Goal: Transaction & Acquisition: Download file/media

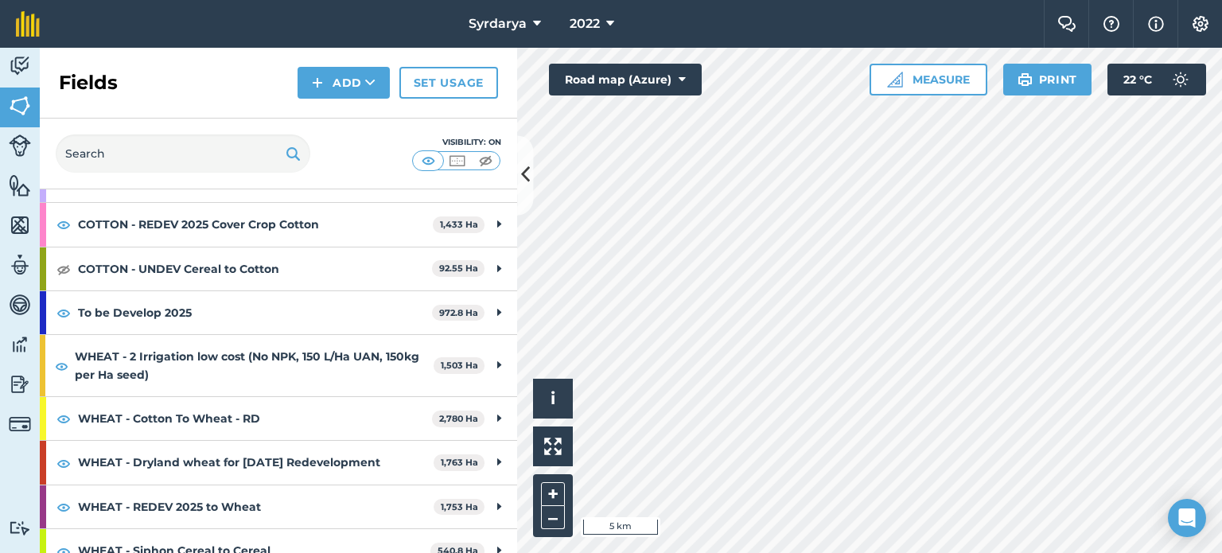
scroll to position [342, 0]
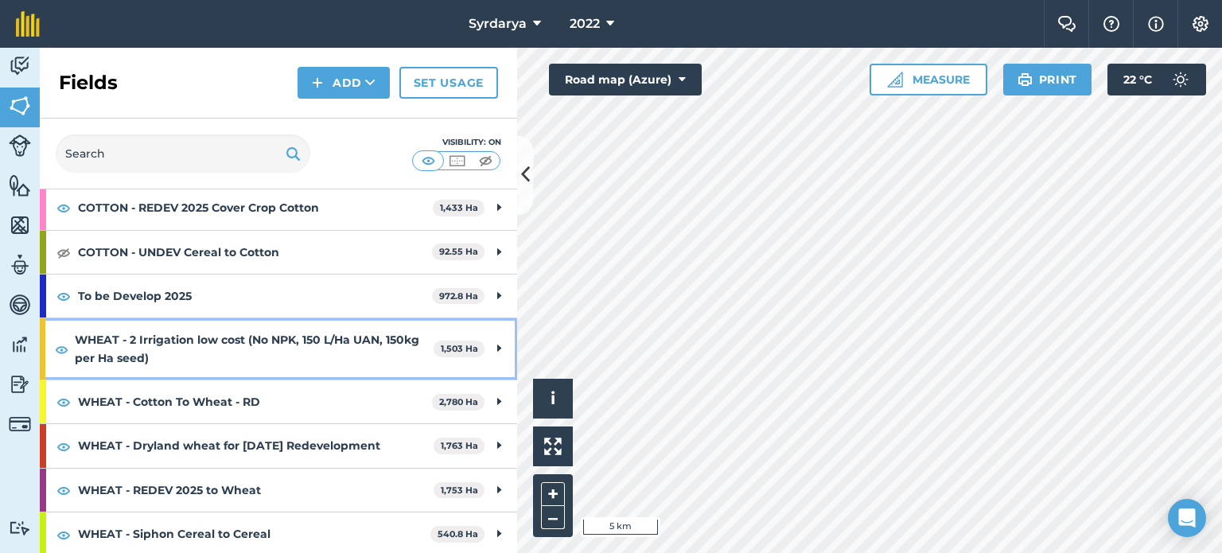
click at [177, 331] on strong "WHEAT - 2 Irrigation low cost (No NPK, 150 L/Ha UAN, 150kg per Ha seed)" at bounding box center [254, 348] width 359 height 61
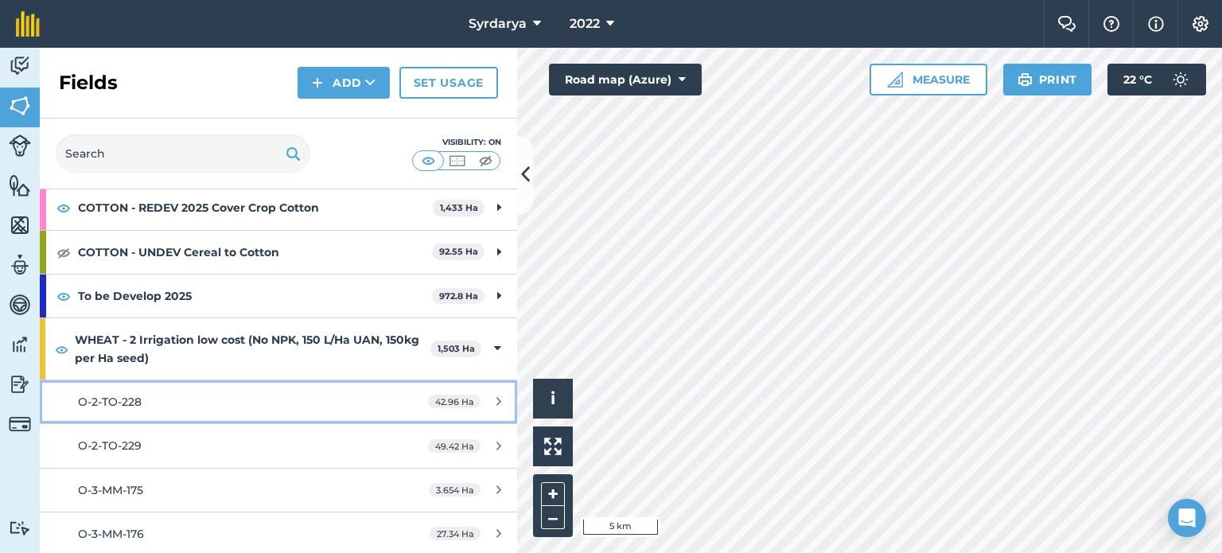
click at [171, 403] on div "O-2-TO-228" at bounding box center [227, 402] width 299 height 18
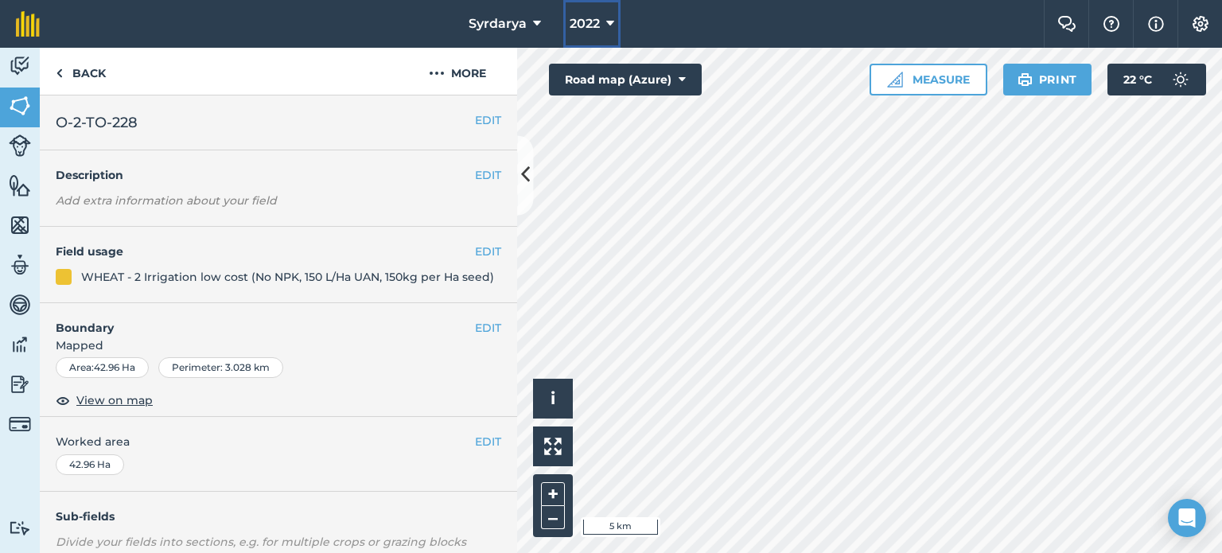
click at [611, 23] on icon at bounding box center [610, 23] width 8 height 19
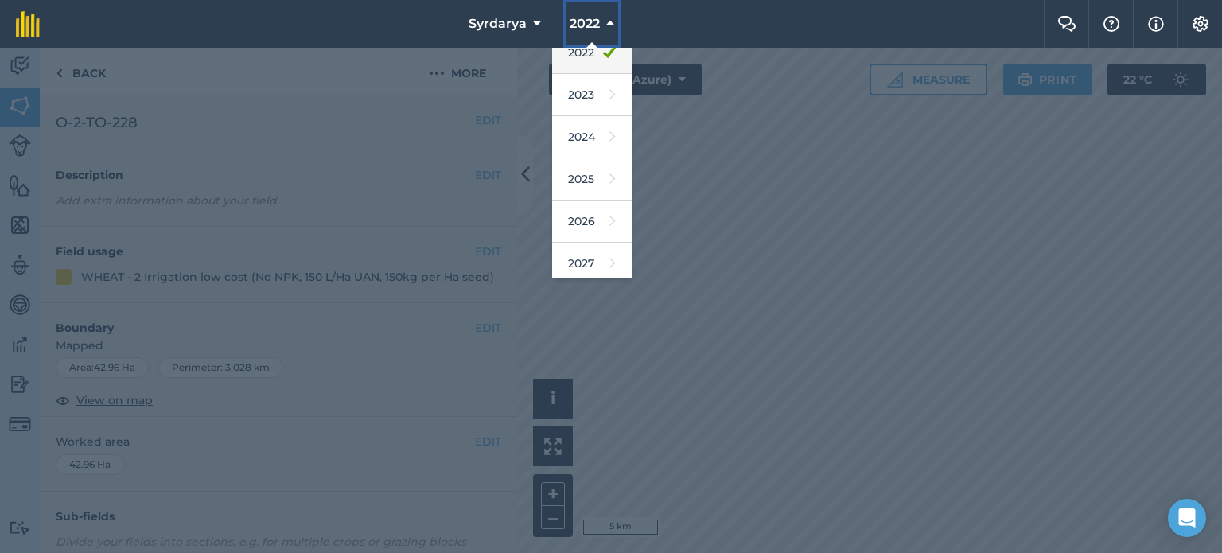
scroll to position [189, 0]
click at [595, 181] on link "2025" at bounding box center [592, 175] width 80 height 42
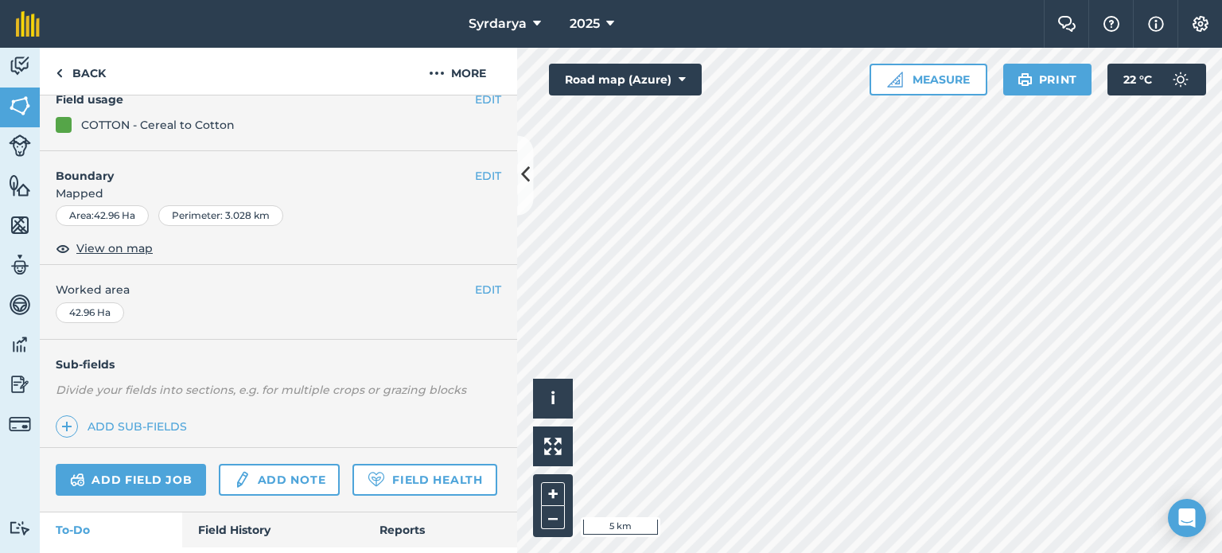
scroll to position [159, 0]
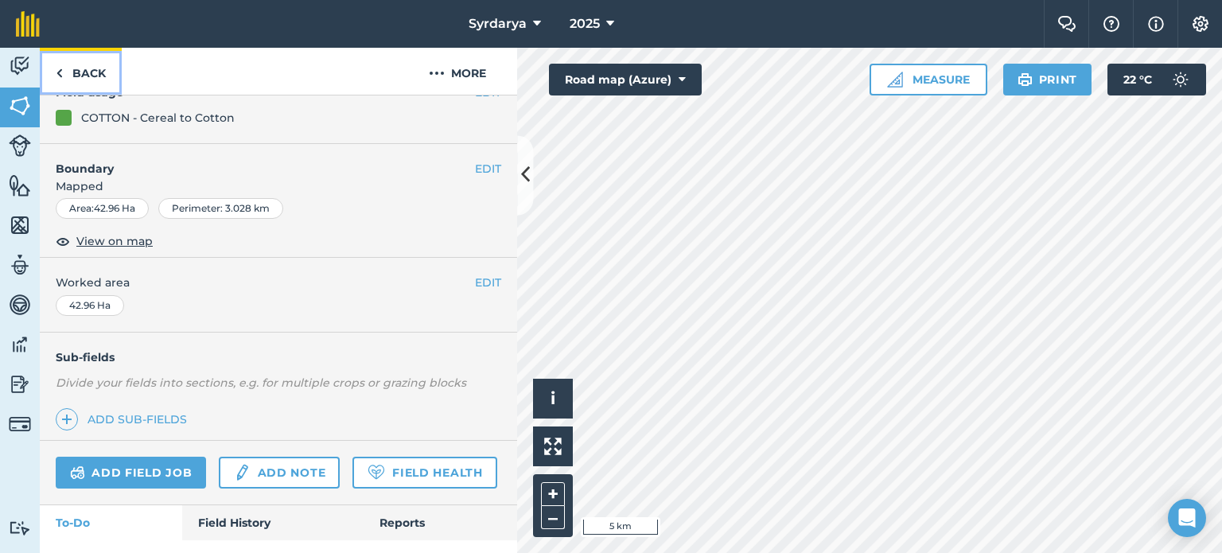
click at [63, 70] on link "Back" at bounding box center [81, 71] width 82 height 47
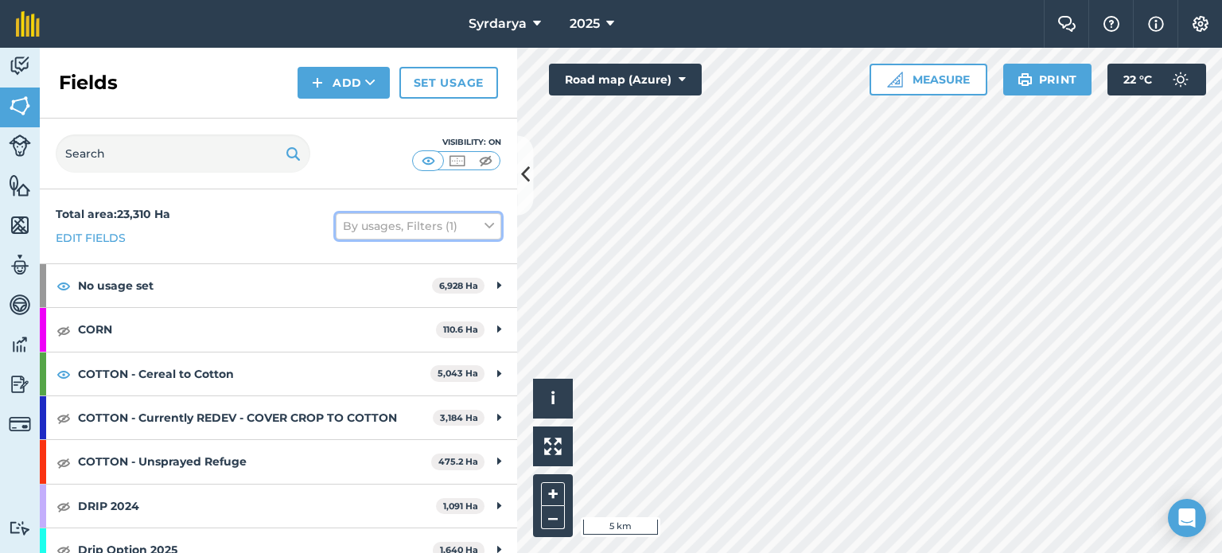
click at [458, 228] on button "By usages, Filters (1)" at bounding box center [418, 225] width 165 height 25
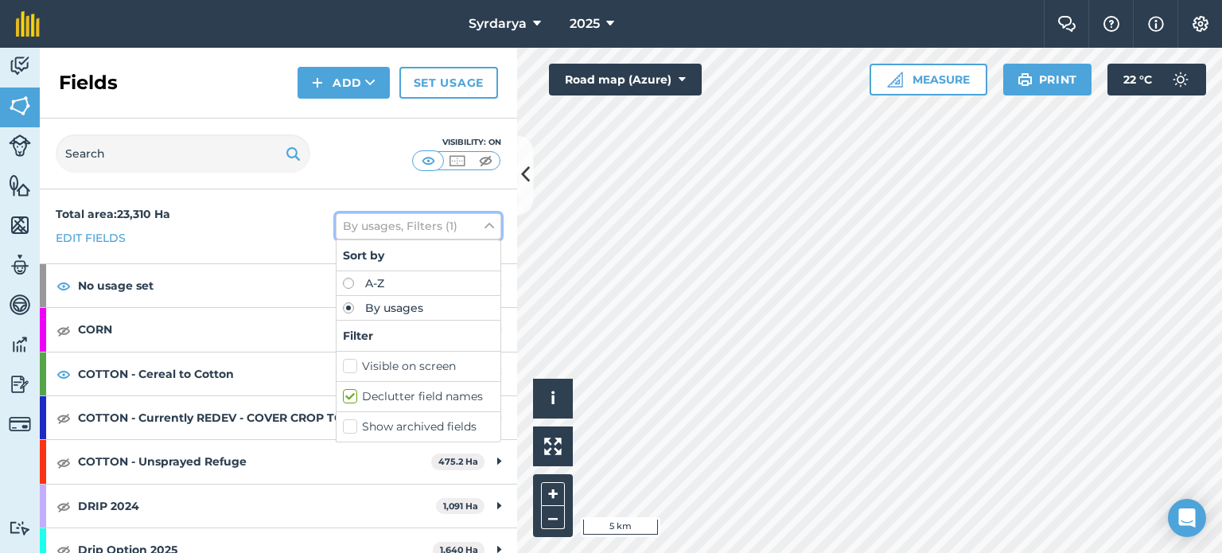
click at [465, 228] on button "By usages, Filters (1)" at bounding box center [418, 225] width 165 height 25
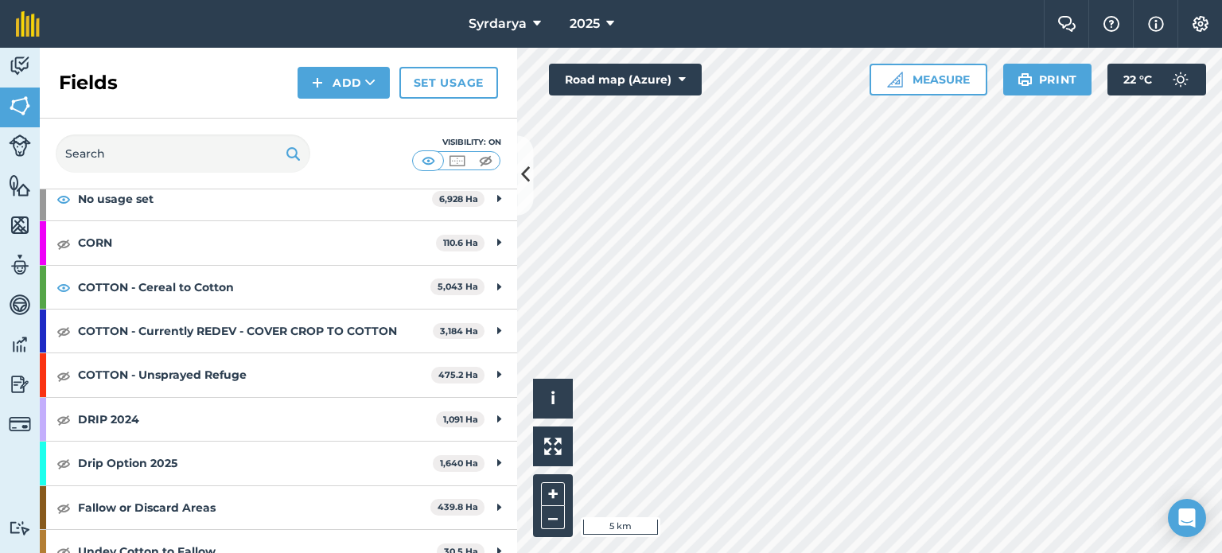
scroll to position [280, 0]
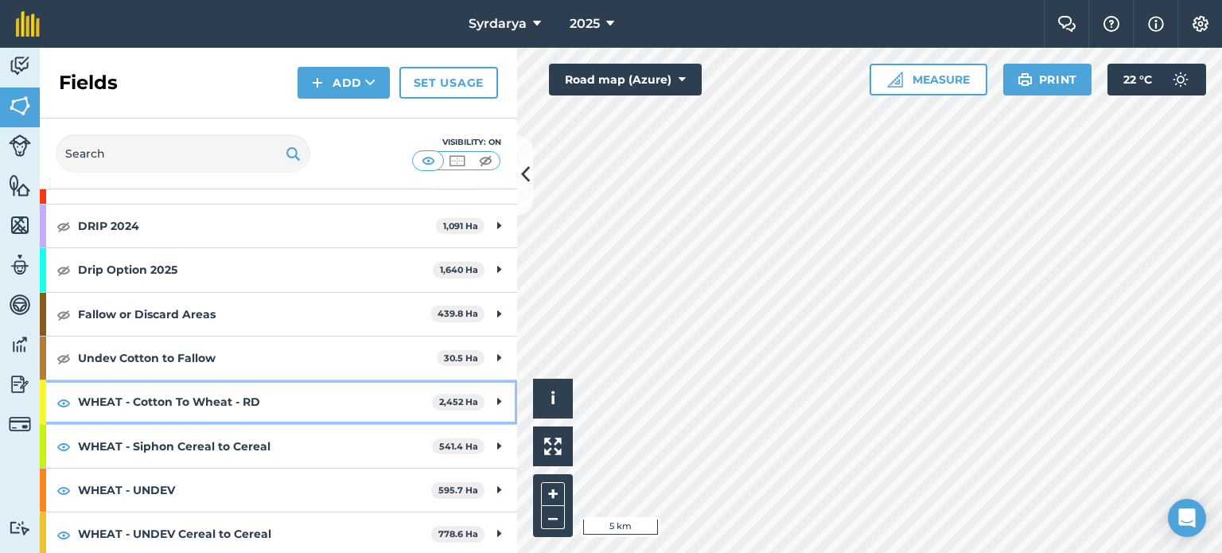
click at [145, 403] on strong "WHEAT - Cotton To Wheat - RD" at bounding box center [255, 401] width 354 height 43
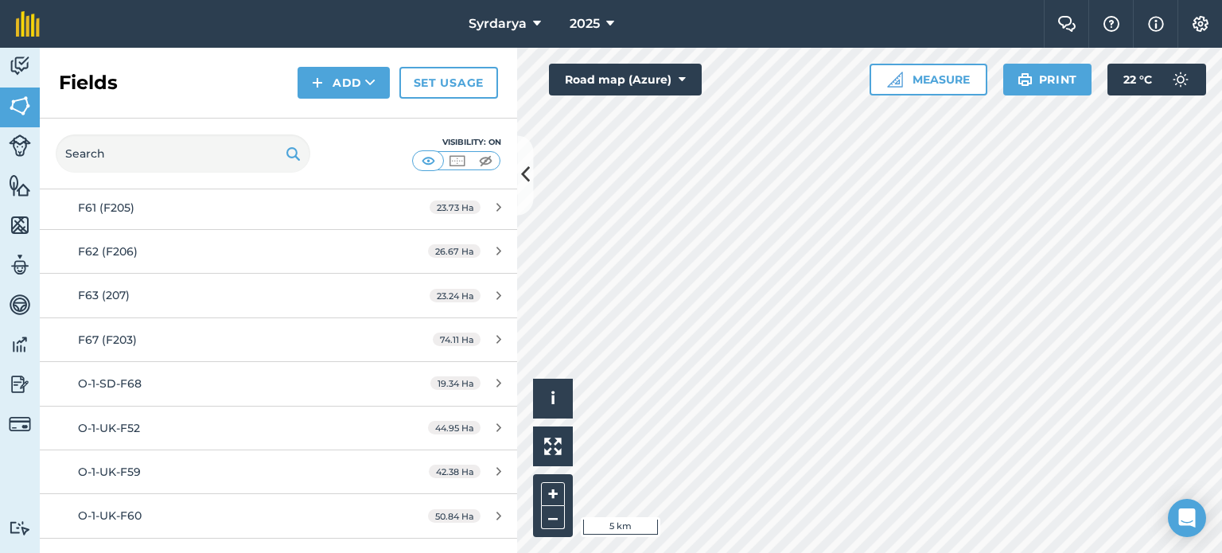
scroll to position [837, 0]
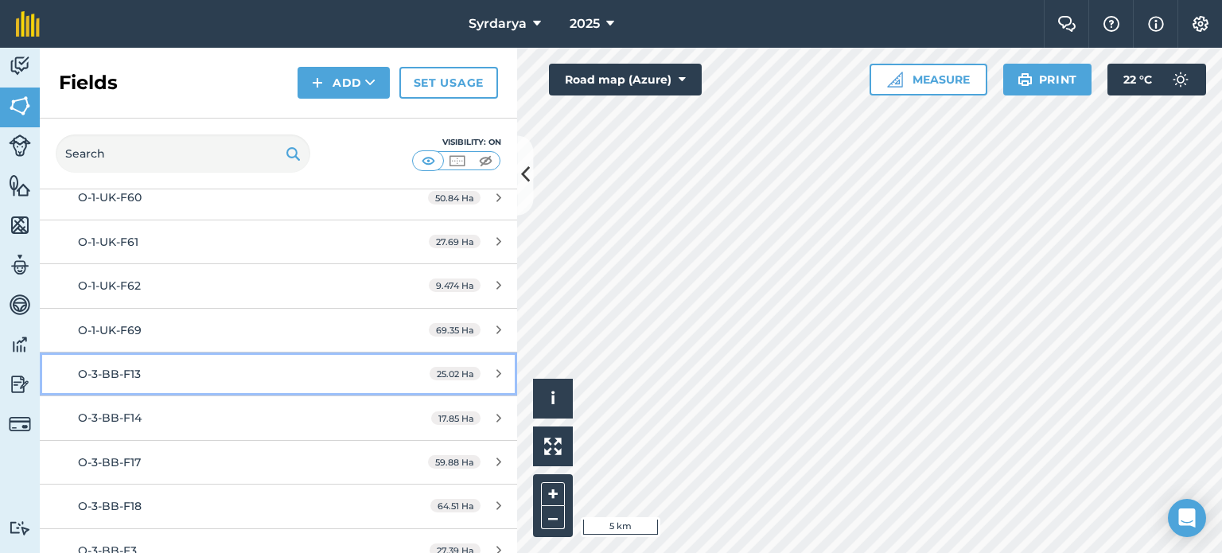
click at [161, 371] on div "O-3-BB-F13" at bounding box center [227, 374] width 299 height 18
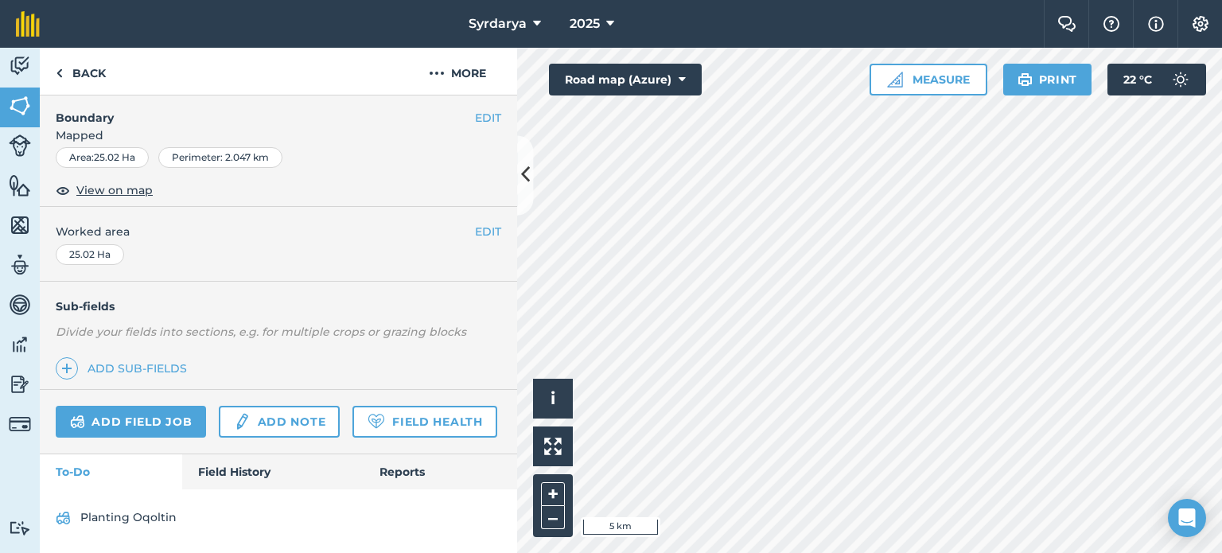
scroll to position [251, 0]
click at [352, 431] on link "Field Health" at bounding box center [424, 422] width 144 height 32
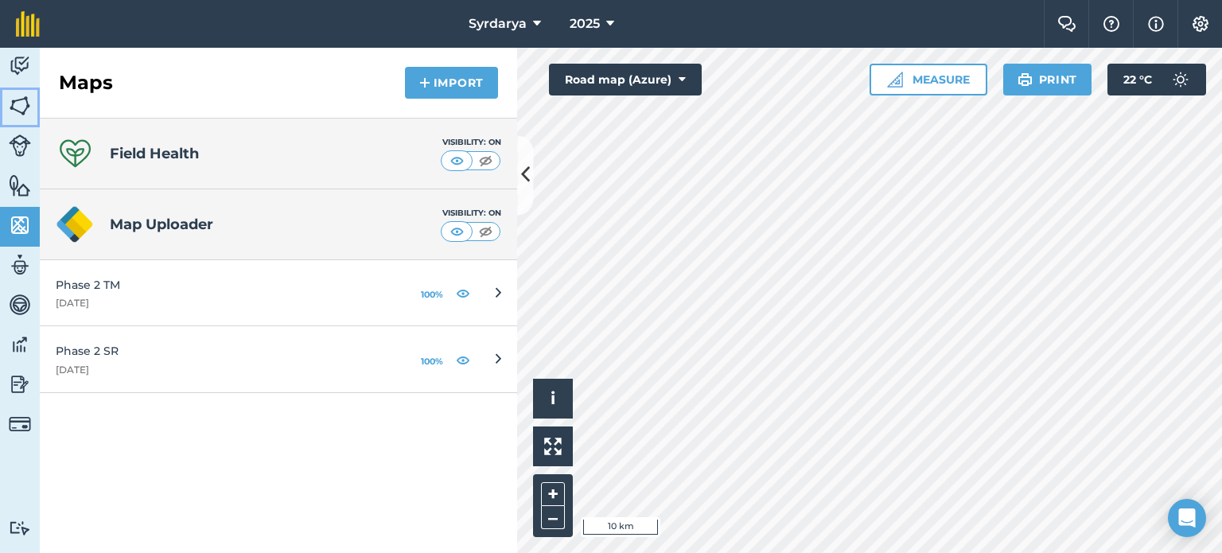
click at [18, 99] on img at bounding box center [20, 106] width 22 height 24
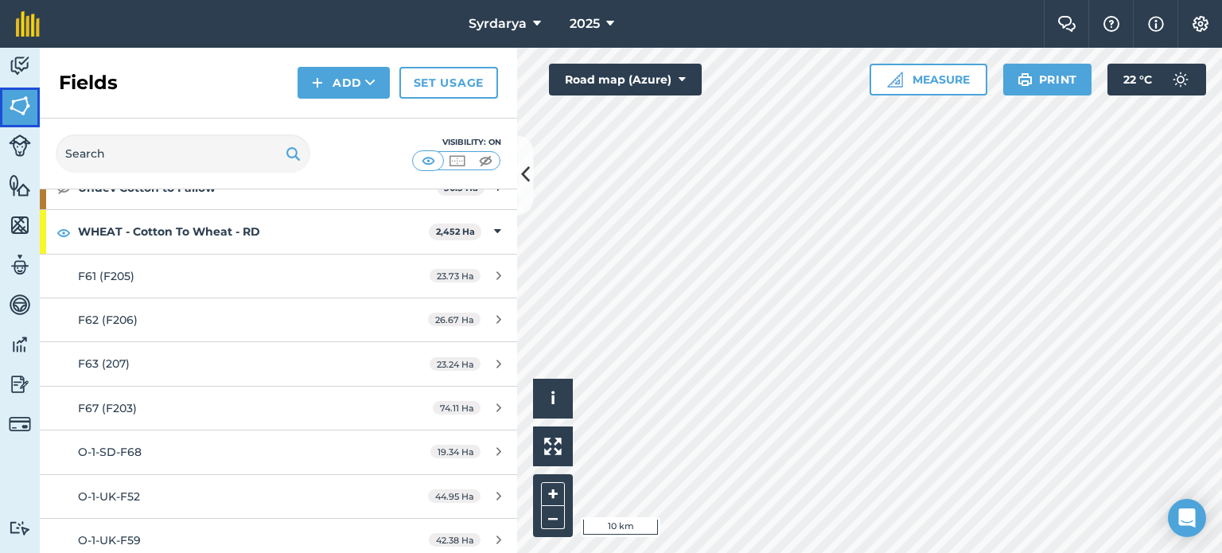
scroll to position [636, 0]
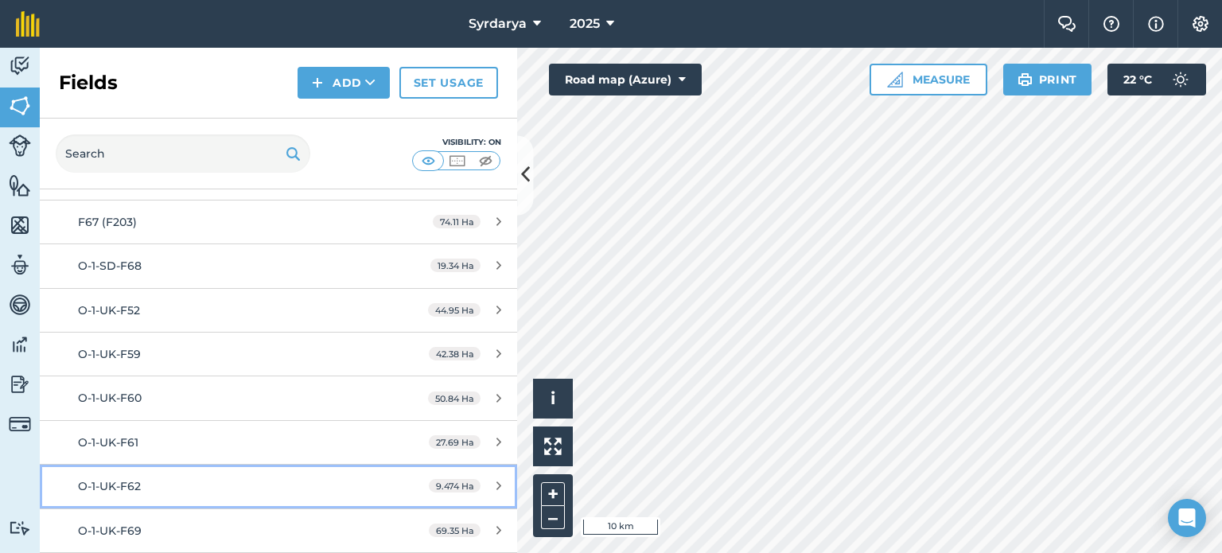
click at [152, 479] on div "O-1-UK-F62" at bounding box center [227, 486] width 299 height 18
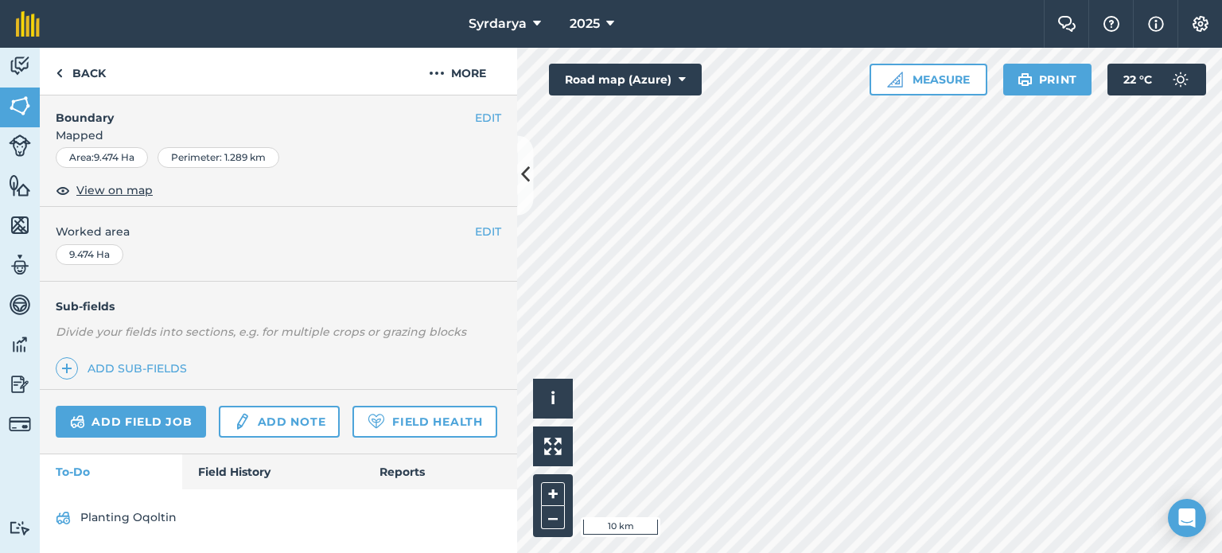
scroll to position [251, 0]
click at [352, 413] on link "Field Health" at bounding box center [424, 422] width 144 height 32
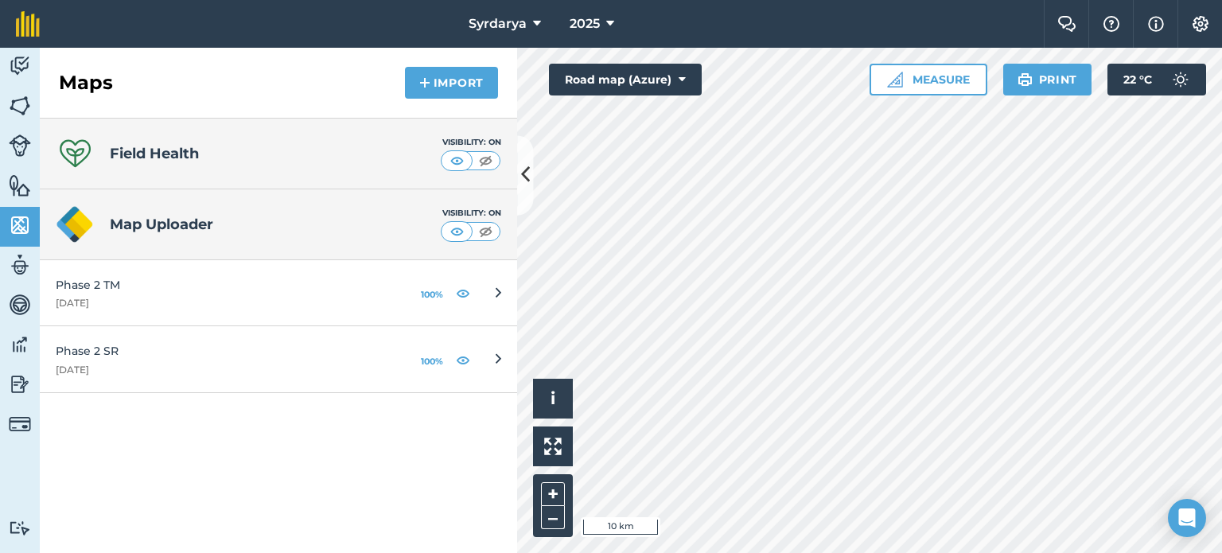
click at [196, 152] on h4 "Field Health" at bounding box center [154, 153] width 89 height 22
click at [72, 153] on icon at bounding box center [75, 153] width 38 height 38
click at [26, 69] on img at bounding box center [20, 66] width 22 height 24
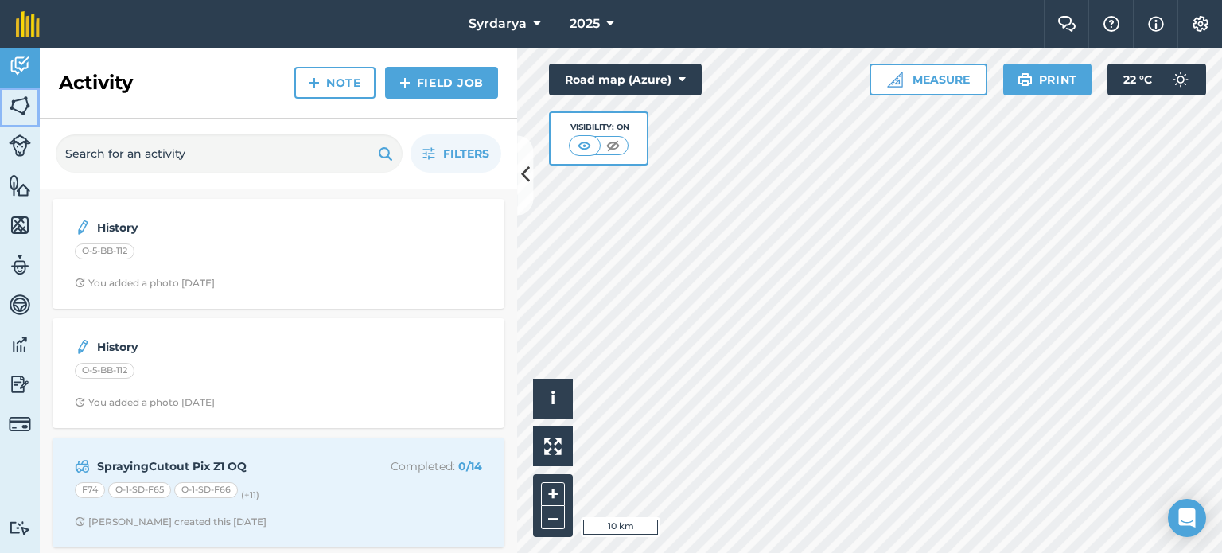
click at [19, 102] on img at bounding box center [20, 106] width 22 height 24
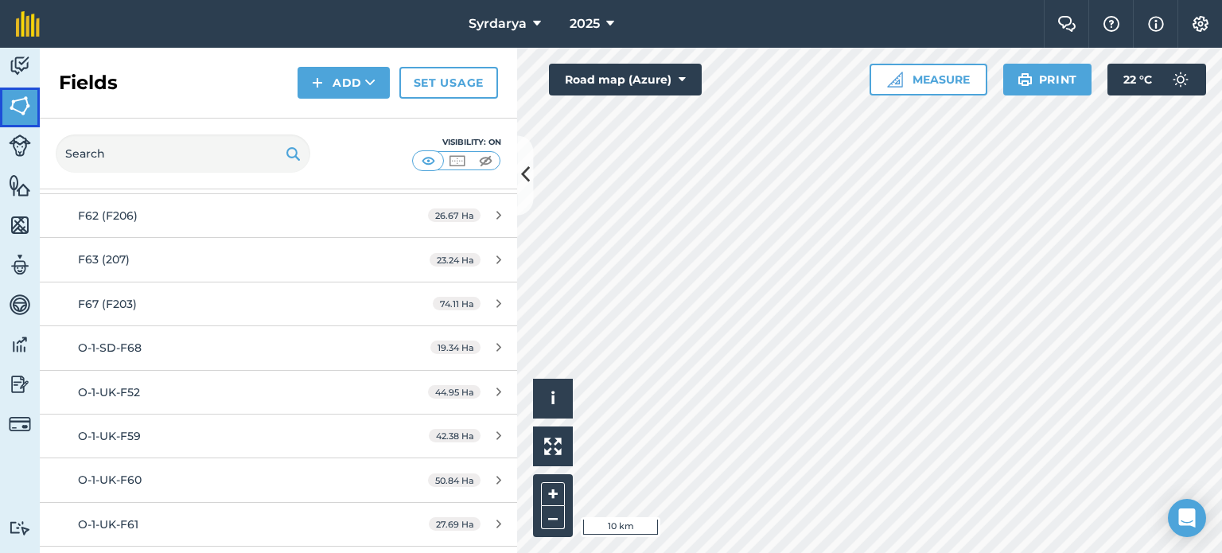
scroll to position [557, 0]
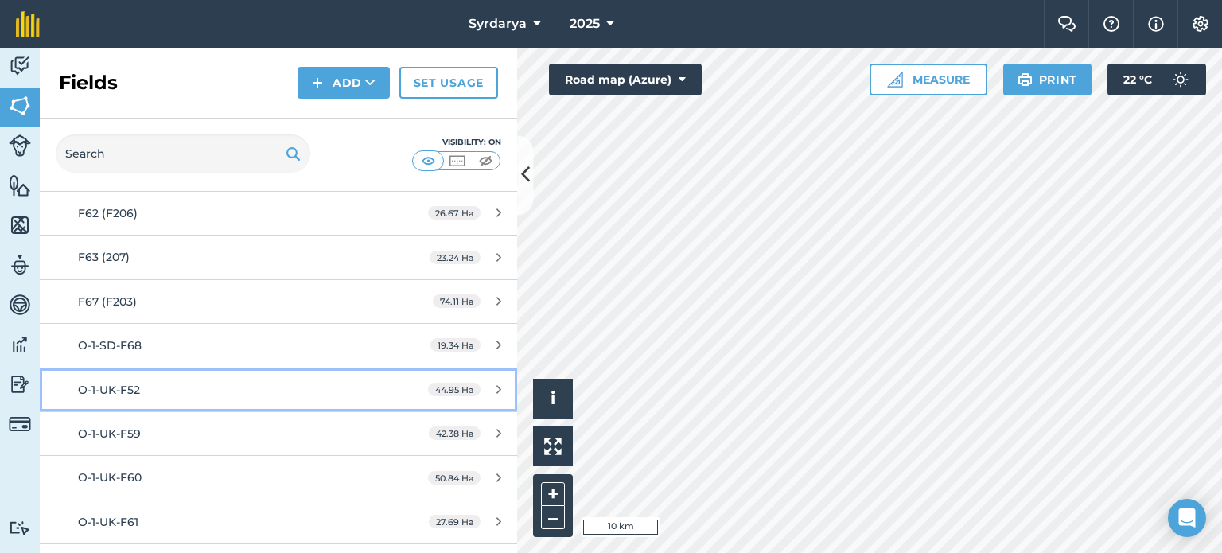
click at [180, 399] on link "O-1-UK-F52 44.95 Ha" at bounding box center [278, 389] width 477 height 43
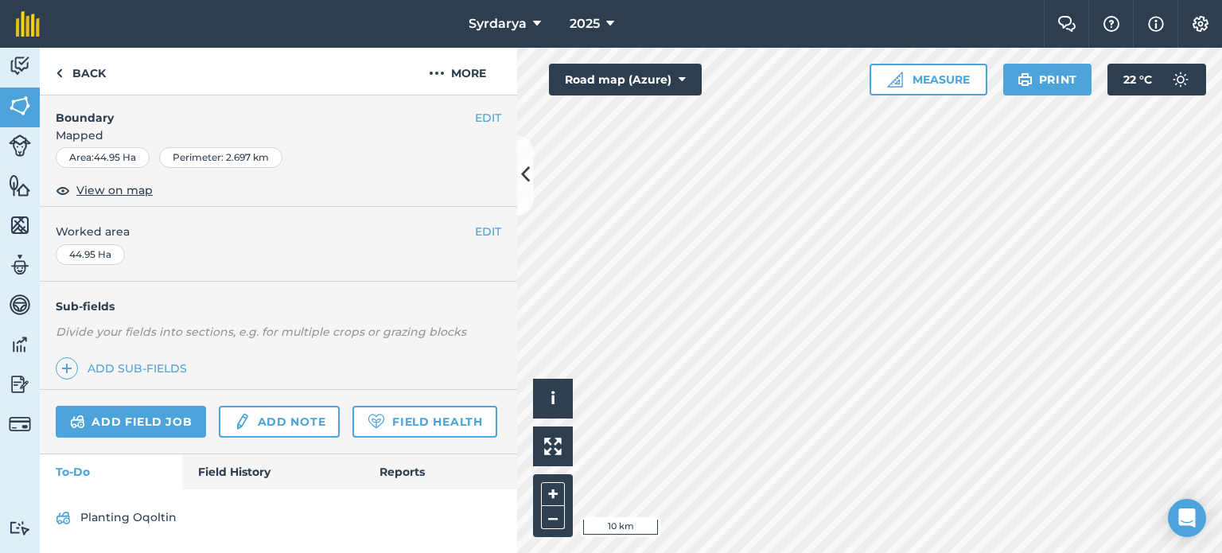
scroll to position [251, 0]
click at [352, 422] on link "Field Health" at bounding box center [424, 422] width 144 height 32
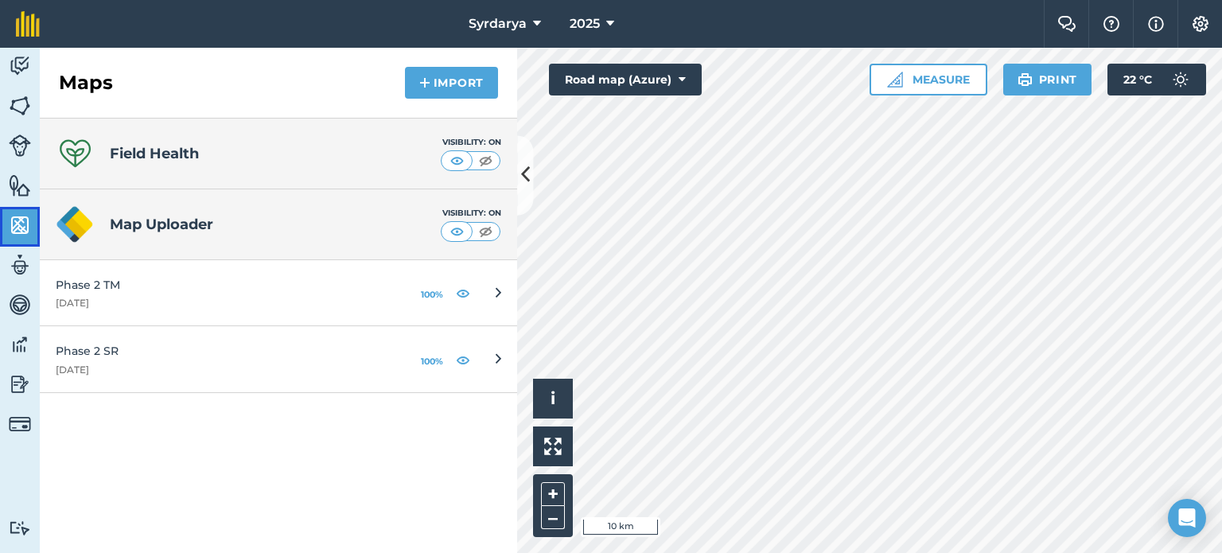
click at [3, 210] on link "Maps" at bounding box center [20, 227] width 40 height 40
click at [25, 107] on img at bounding box center [20, 106] width 22 height 24
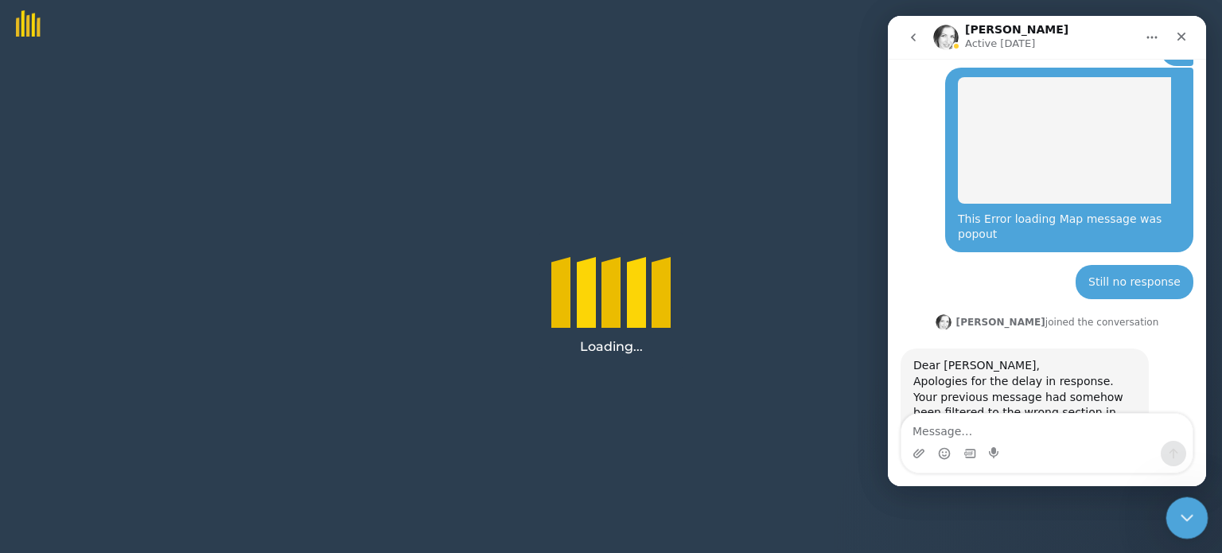
scroll to position [851, 0]
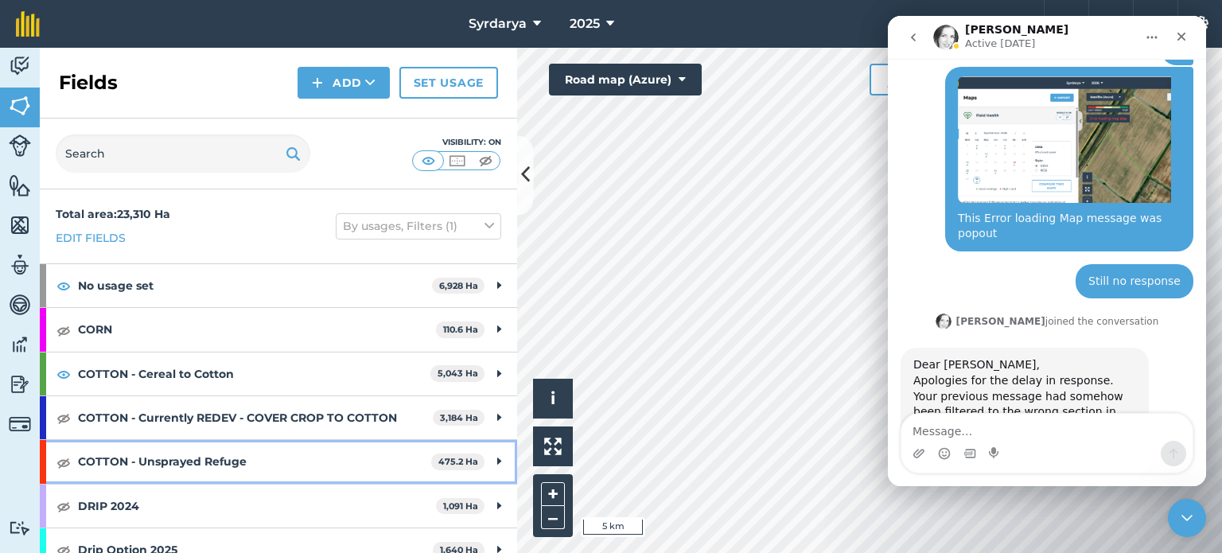
click at [215, 468] on strong "COTTON - Unsprayed Refuge" at bounding box center [254, 461] width 353 height 43
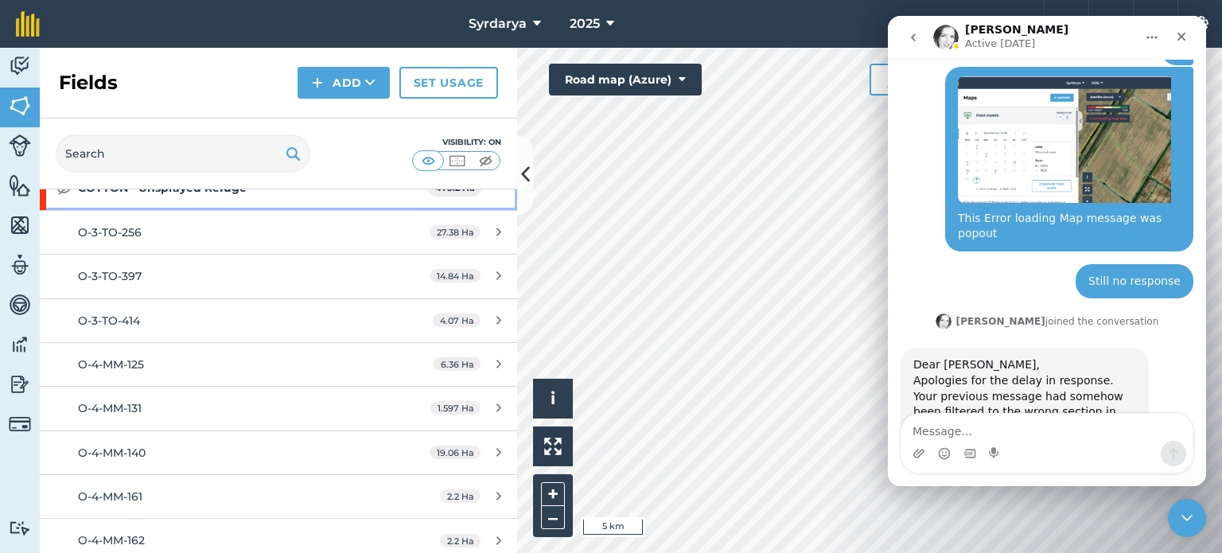
scroll to position [318, 0]
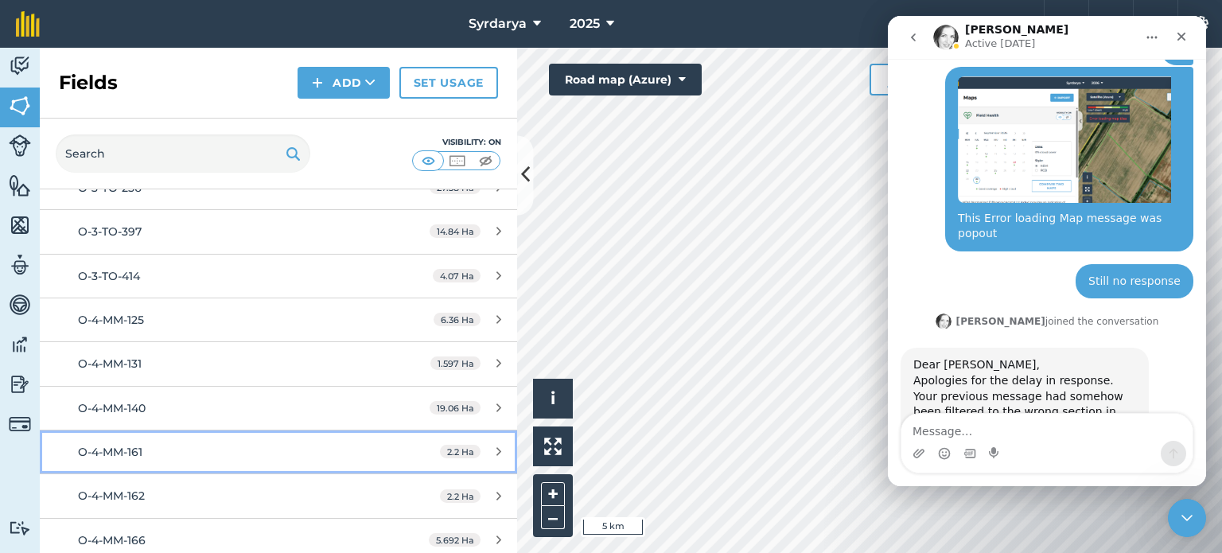
click at [150, 453] on div "O-4-MM-161" at bounding box center [227, 452] width 299 height 18
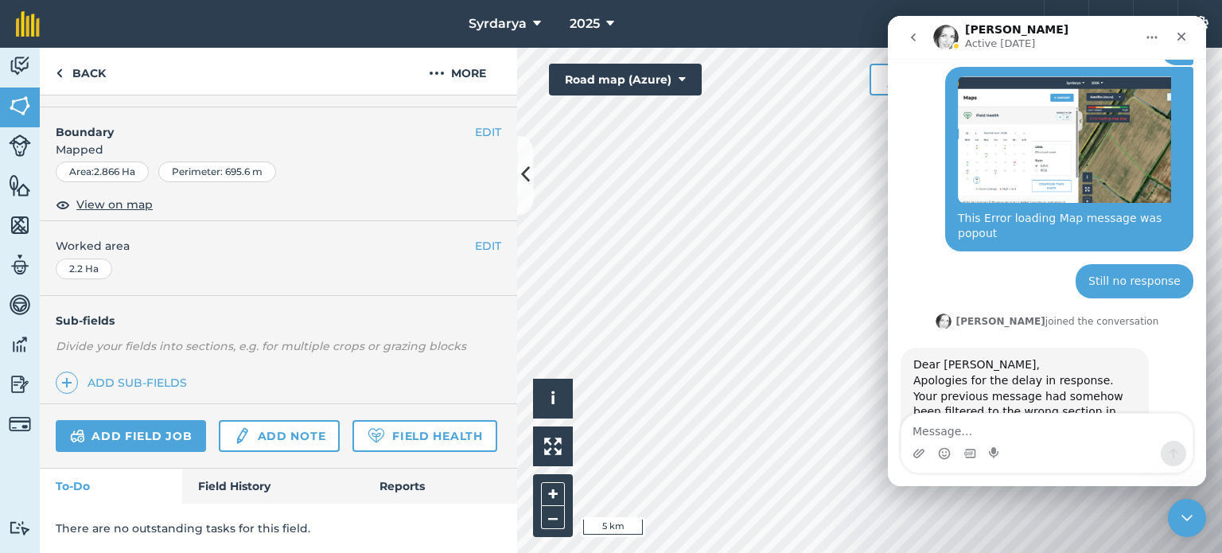
scroll to position [238, 0]
click at [352, 438] on link "Field Health" at bounding box center [424, 436] width 144 height 32
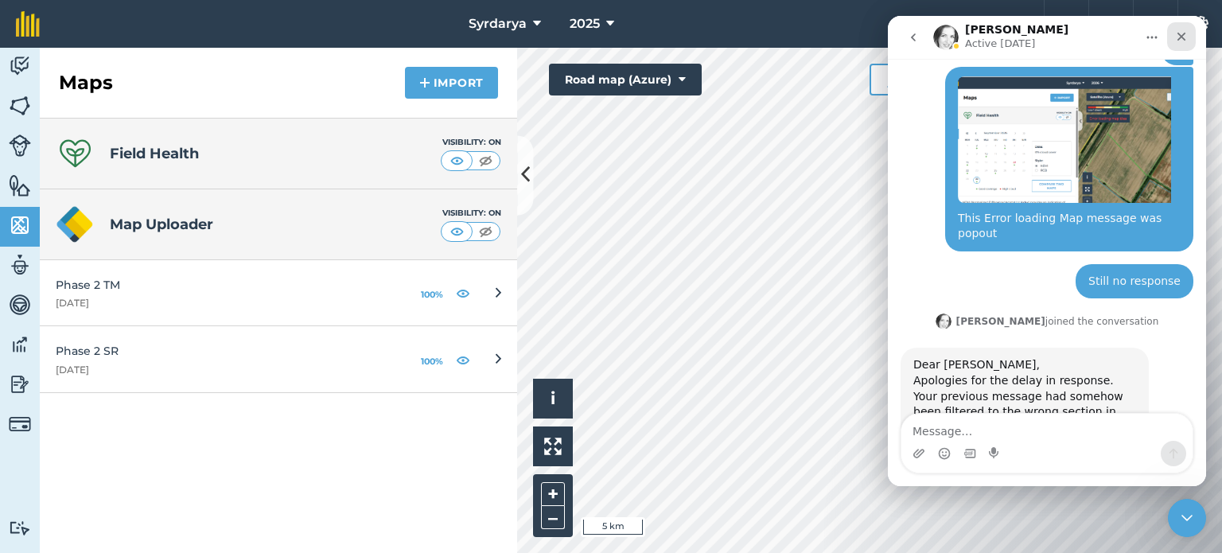
click at [1187, 37] on icon "Close" at bounding box center [1181, 36] width 13 height 13
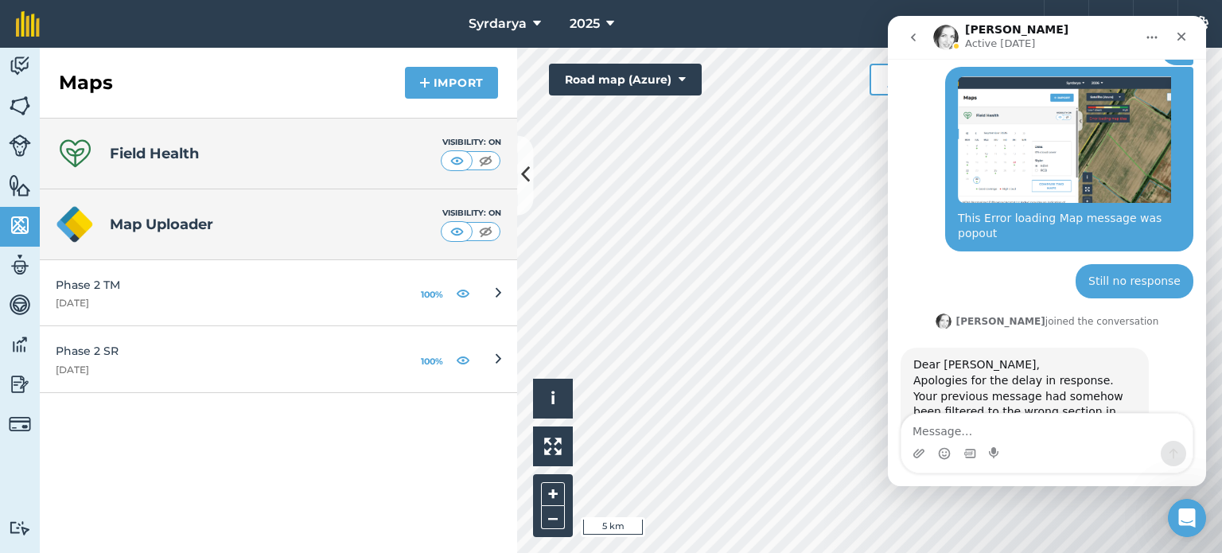
scroll to position [851, 0]
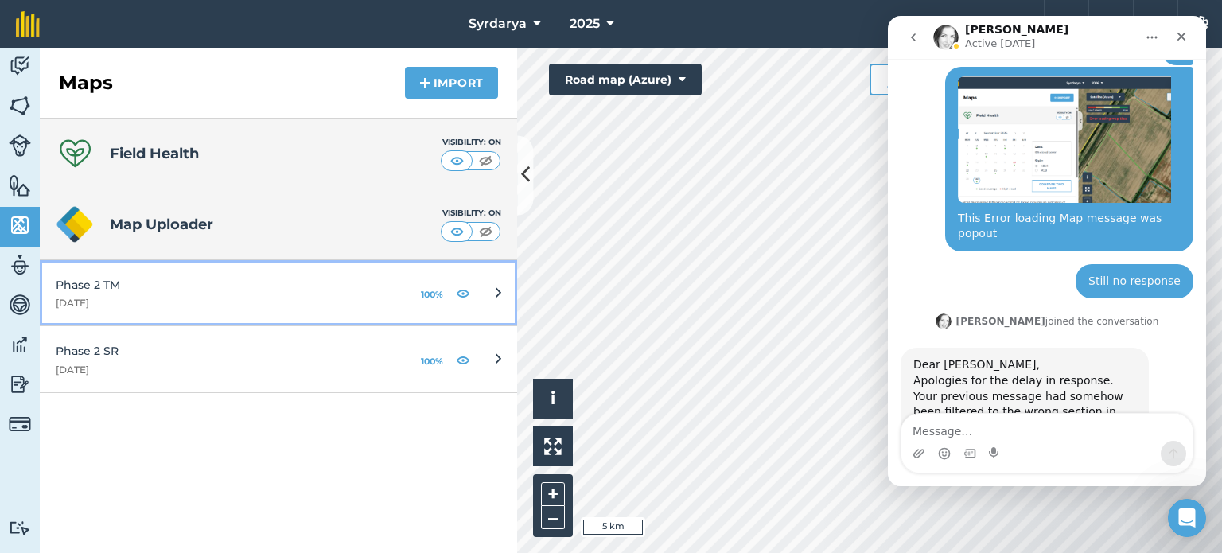
click at [183, 306] on div "[DATE]" at bounding box center [224, 303] width 336 height 13
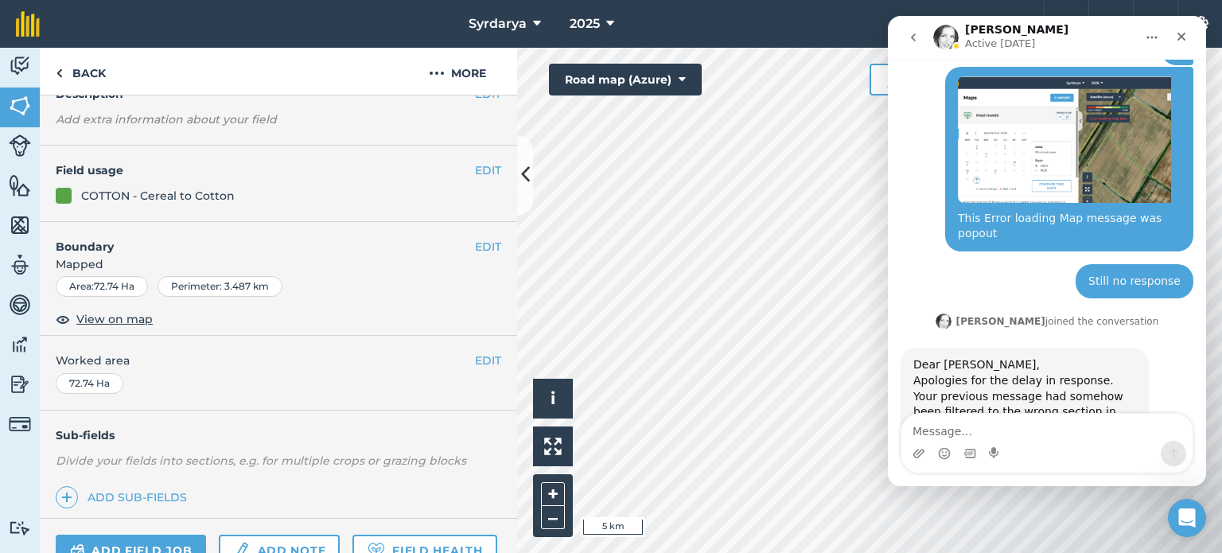
scroll to position [239, 0]
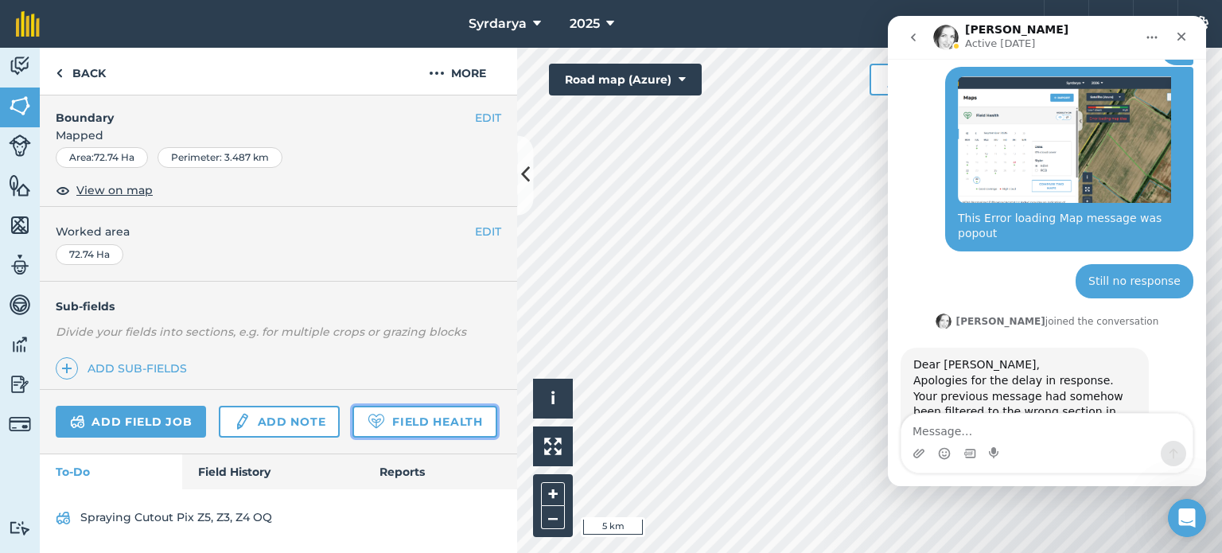
click at [352, 435] on link "Field Health" at bounding box center [424, 422] width 144 height 32
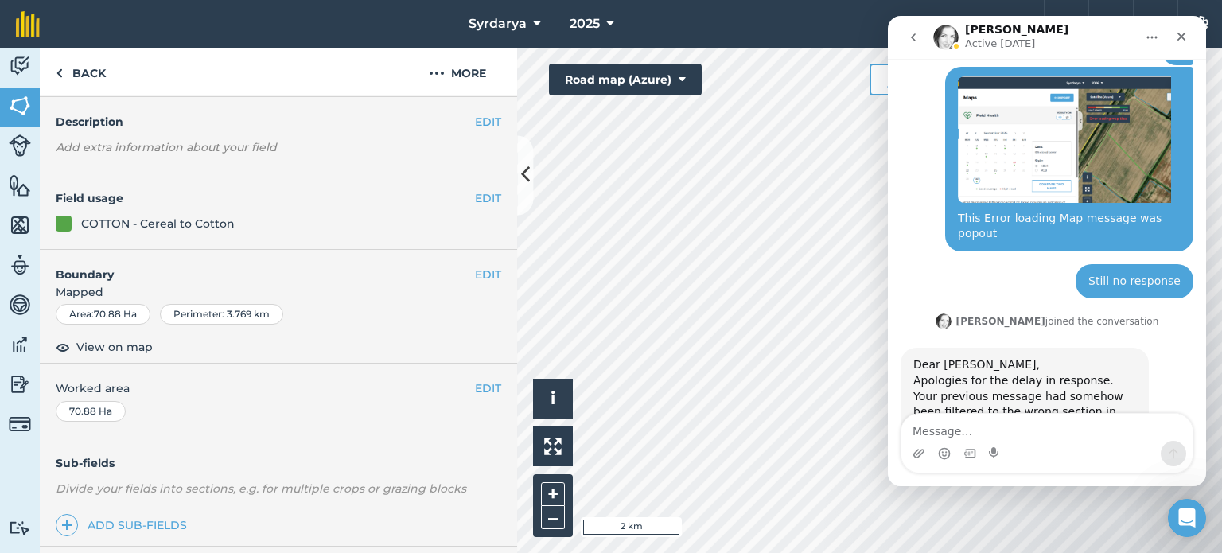
scroll to position [239, 0]
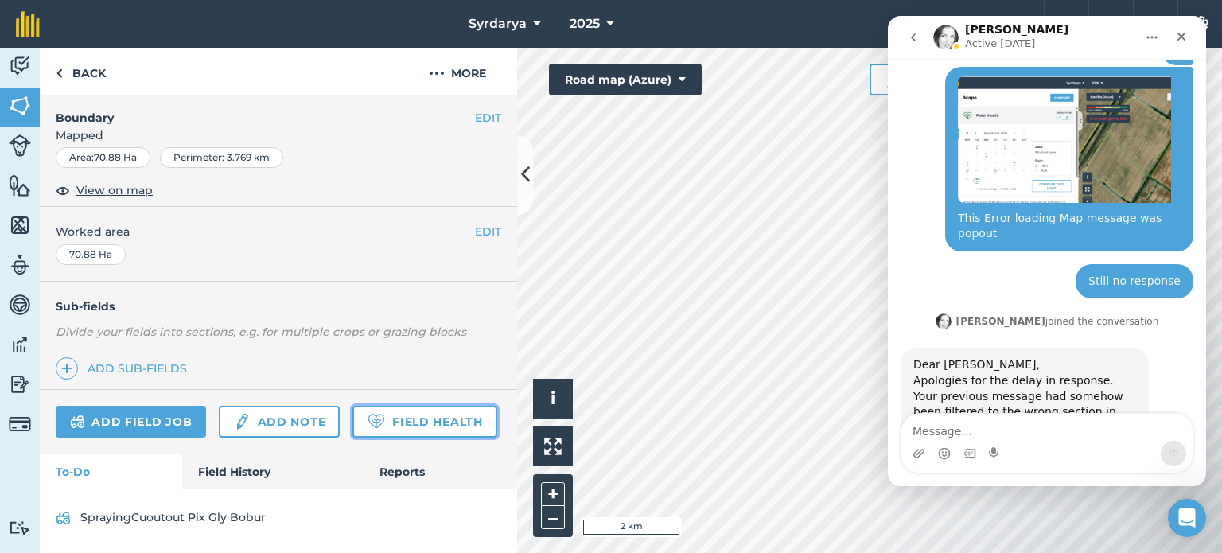
click at [352, 438] on link "Field Health" at bounding box center [424, 422] width 144 height 32
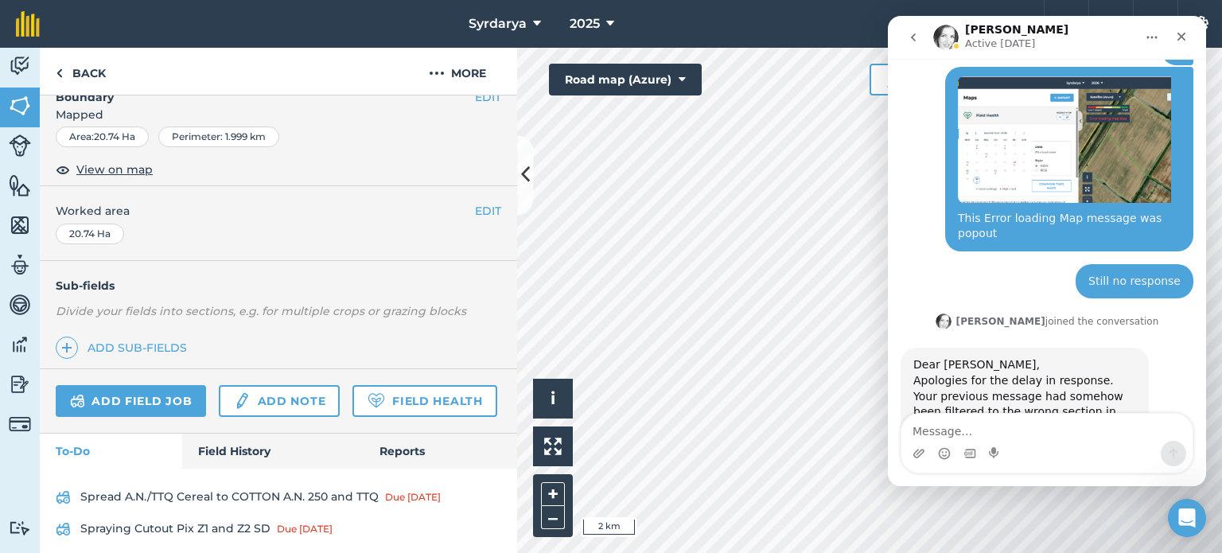
scroll to position [239, 0]
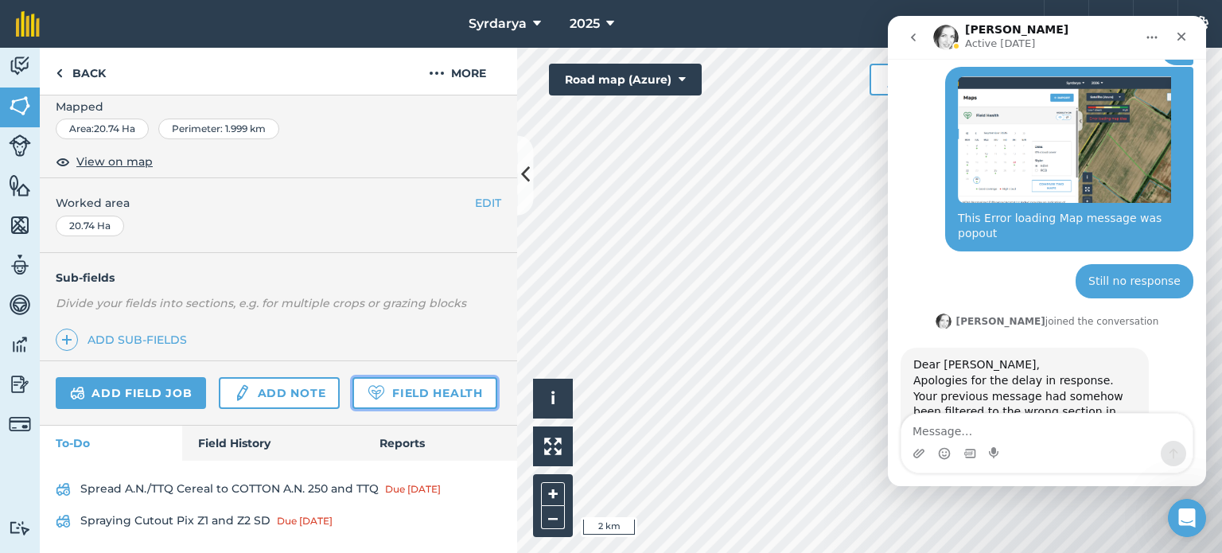
click at [352, 409] on link "Field Health" at bounding box center [424, 393] width 144 height 32
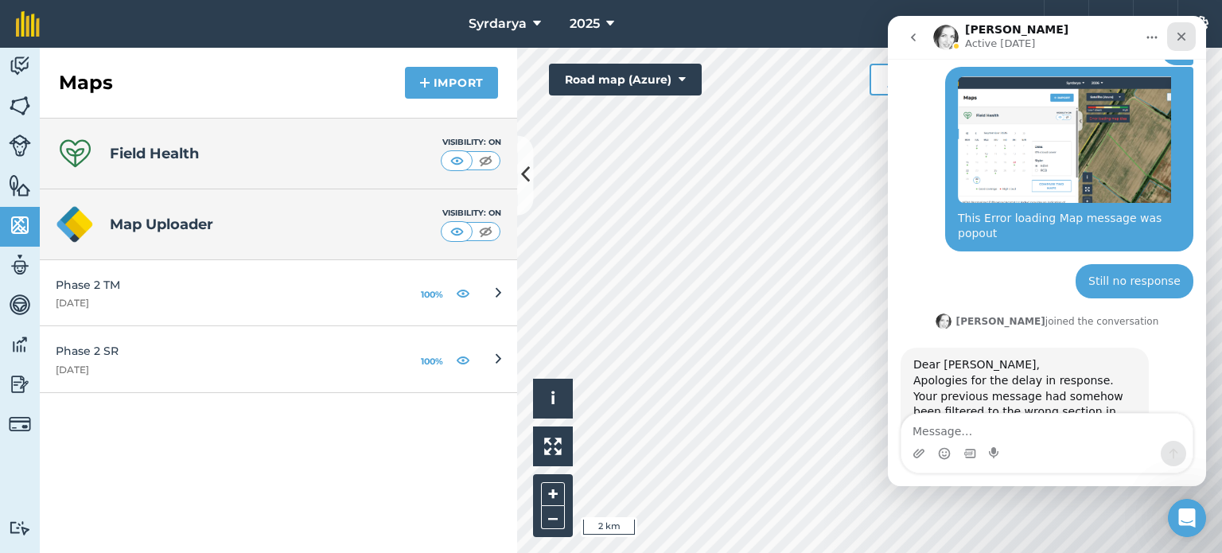
click at [1177, 36] on icon "Close" at bounding box center [1181, 36] width 13 height 13
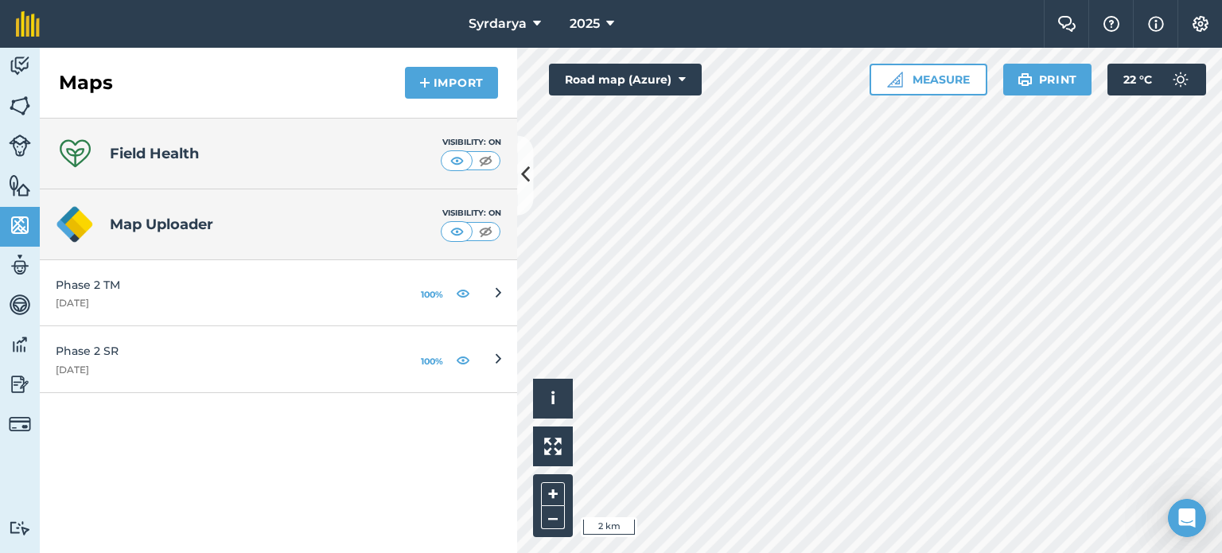
scroll to position [851, 0]
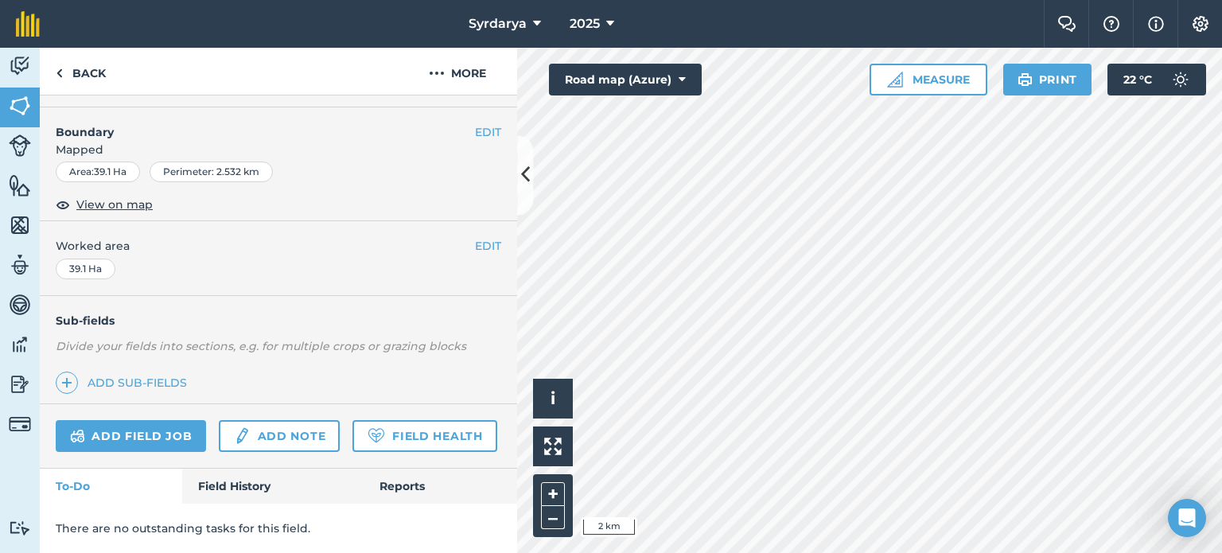
scroll to position [238, 0]
click at [352, 438] on link "Field Health" at bounding box center [424, 436] width 144 height 32
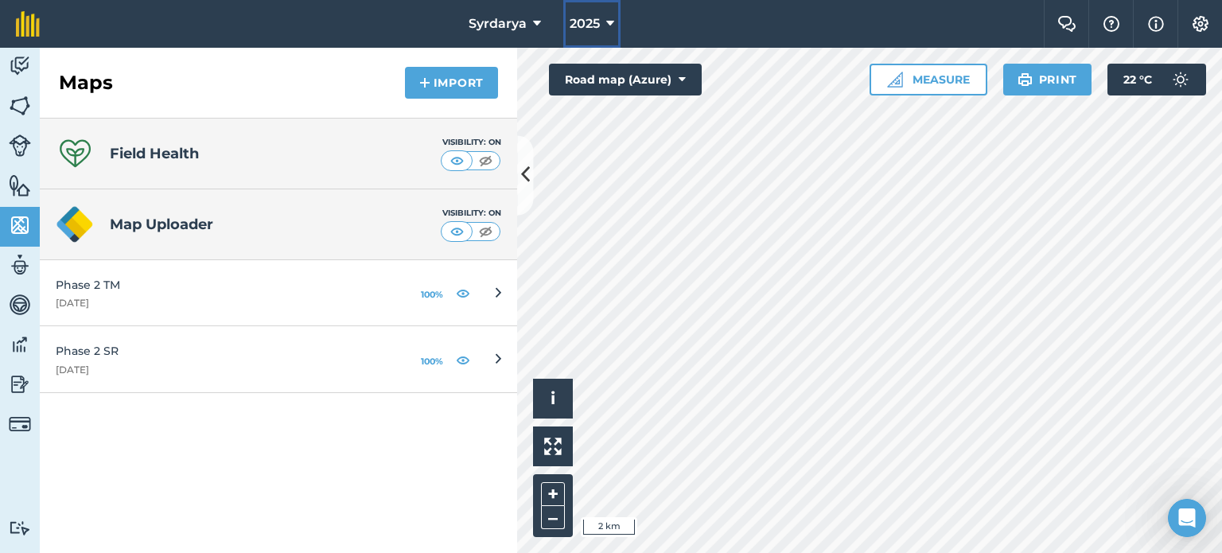
click at [600, 27] on button "2025" at bounding box center [591, 24] width 57 height 48
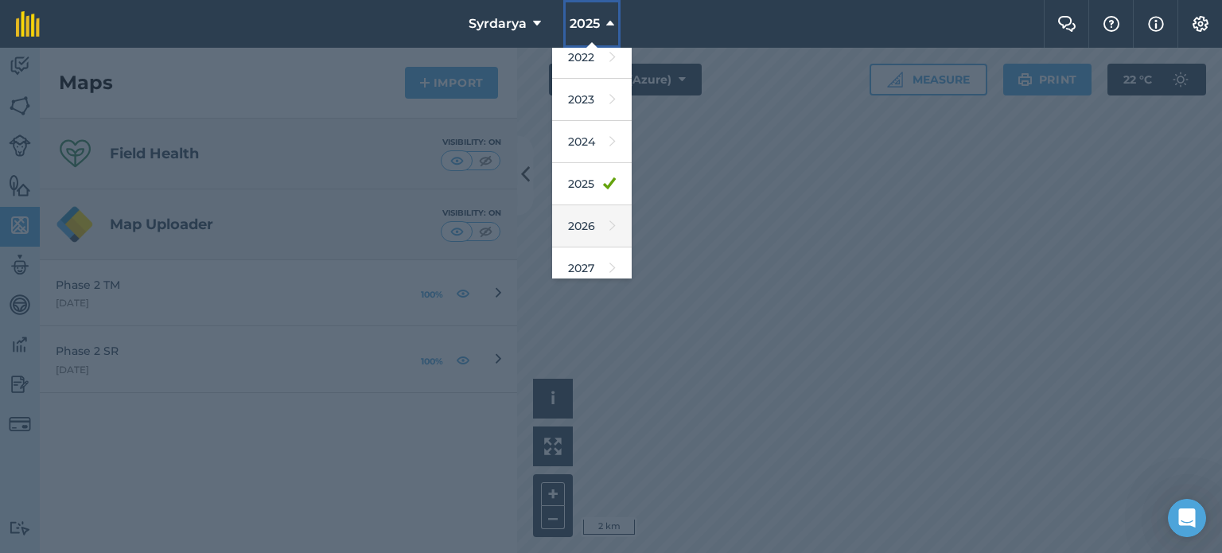
scroll to position [189, 0]
click at [593, 219] on link "2026" at bounding box center [592, 217] width 80 height 42
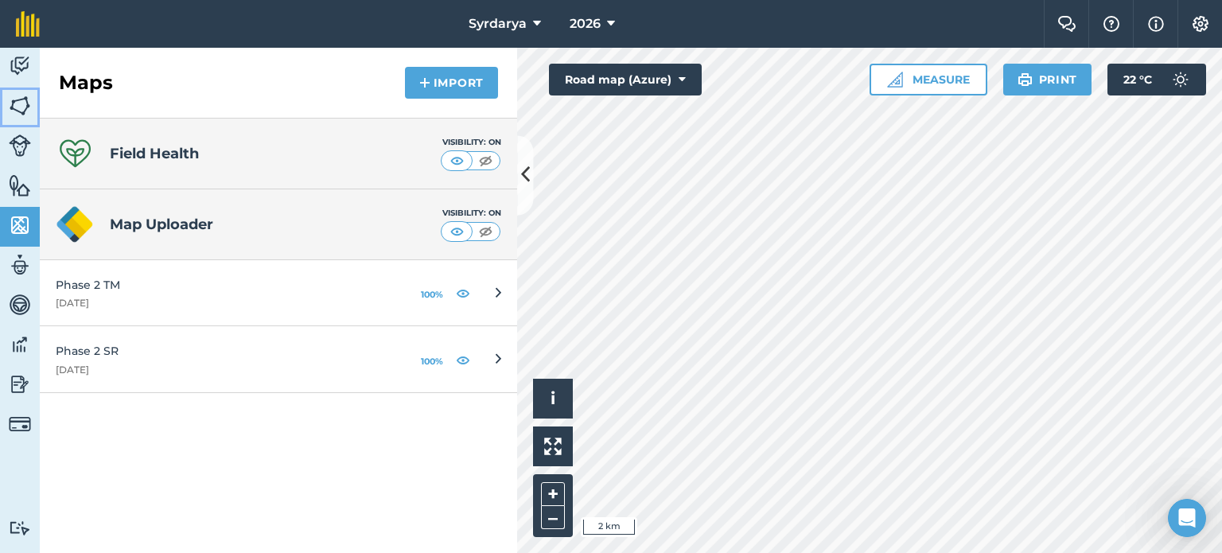
click at [25, 105] on img at bounding box center [20, 106] width 22 height 24
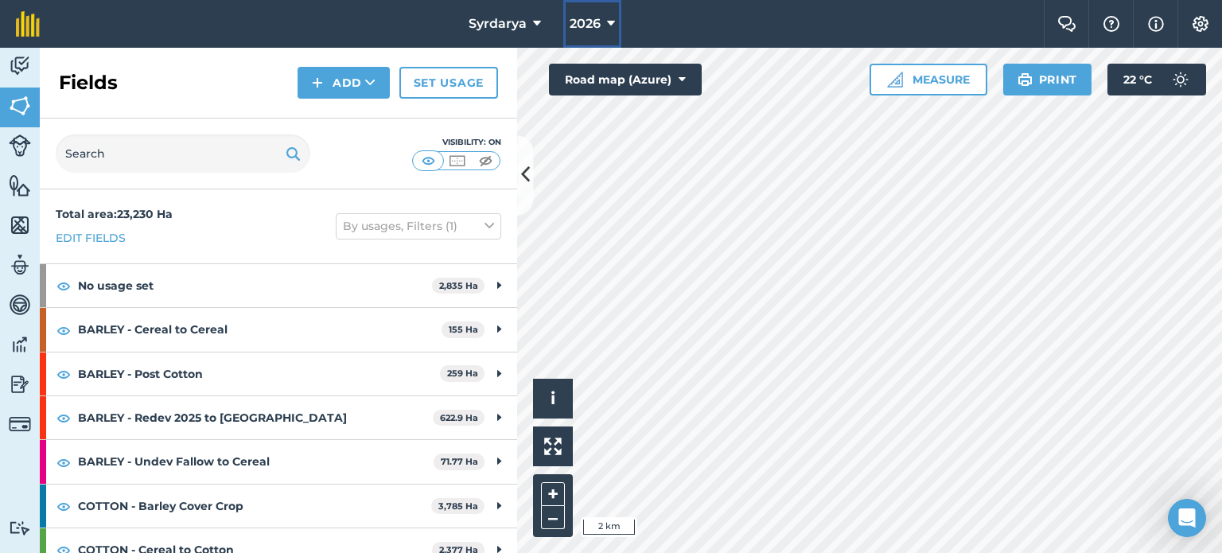
click at [593, 22] on span "2026" at bounding box center [585, 23] width 31 height 19
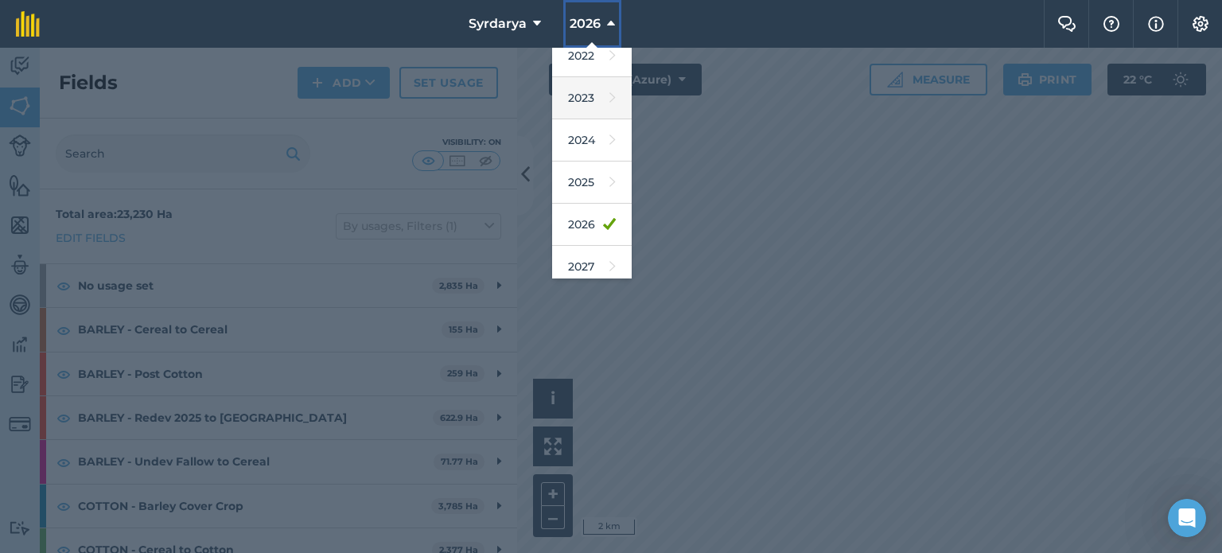
scroll to position [189, 0]
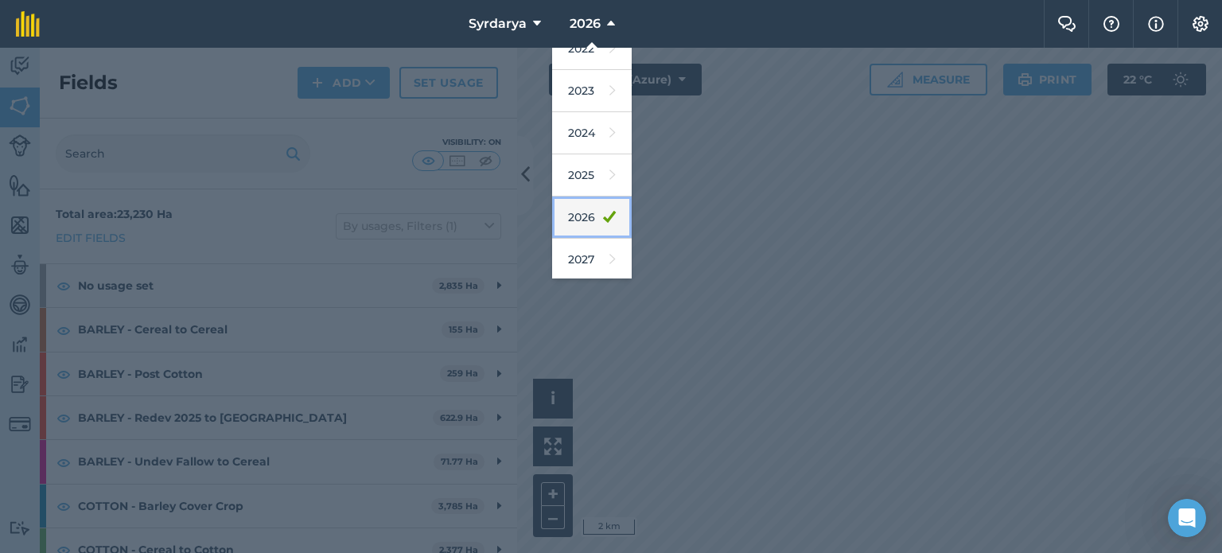
click at [592, 222] on link "2026" at bounding box center [592, 217] width 80 height 42
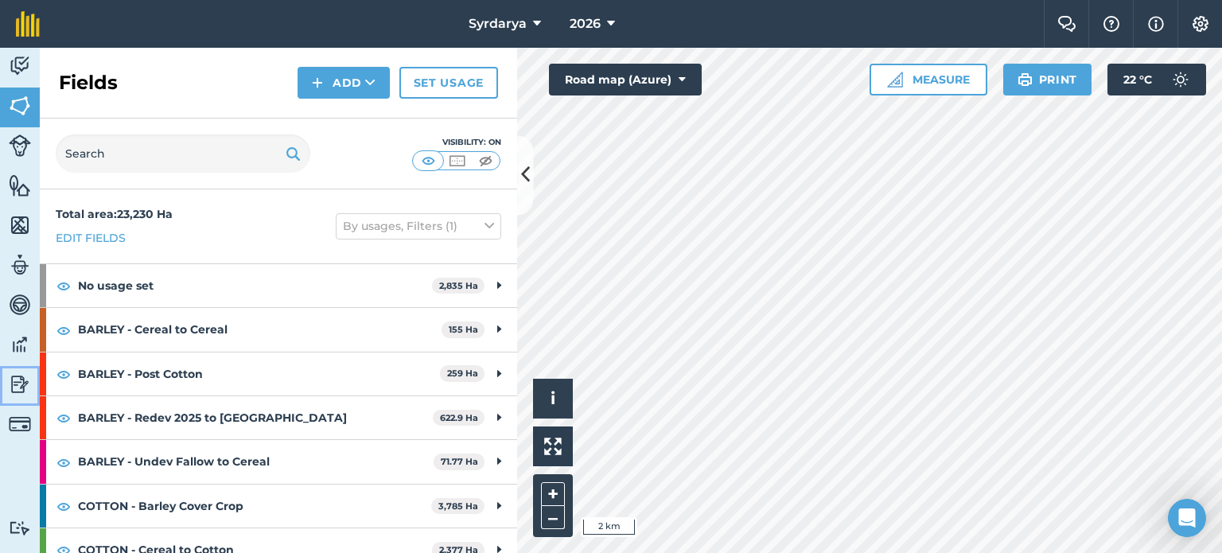
click at [25, 382] on img at bounding box center [20, 384] width 22 height 24
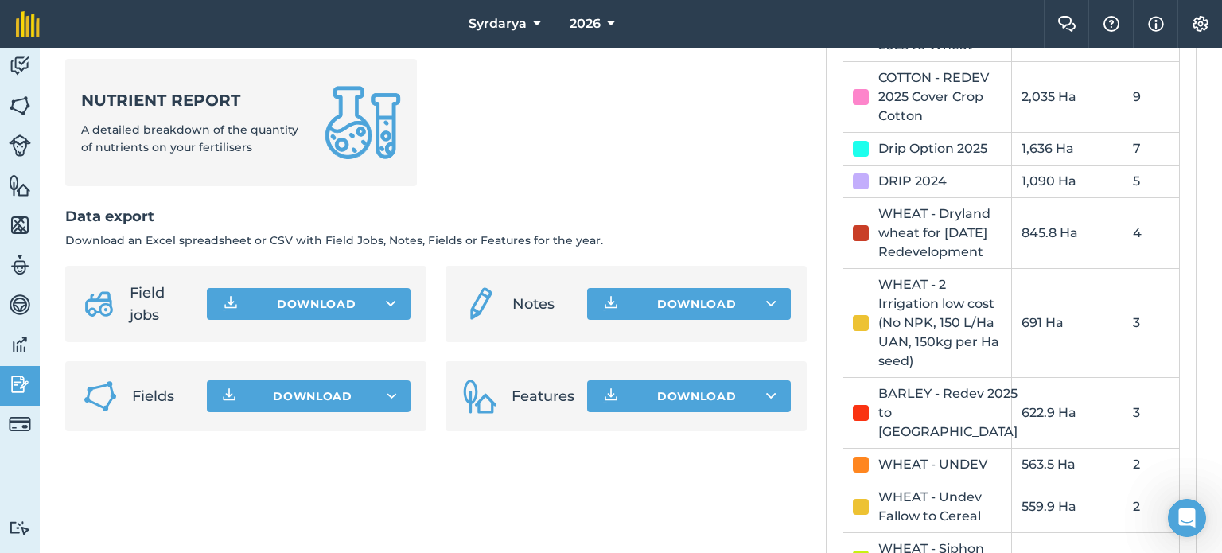
scroll to position [875, 0]
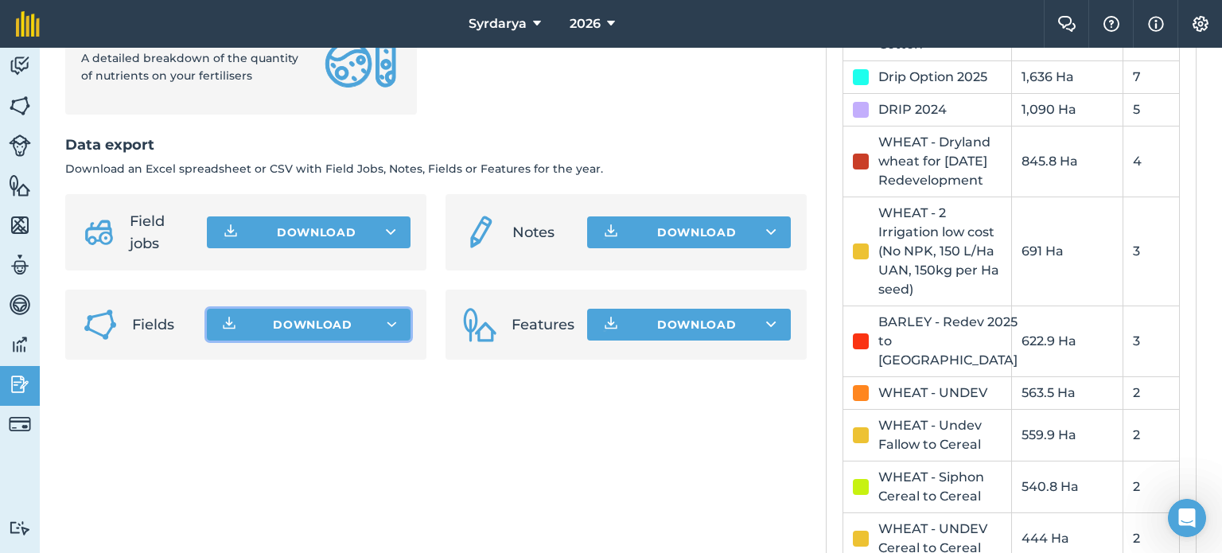
click at [321, 333] on span "Download" at bounding box center [313, 325] width 80 height 16
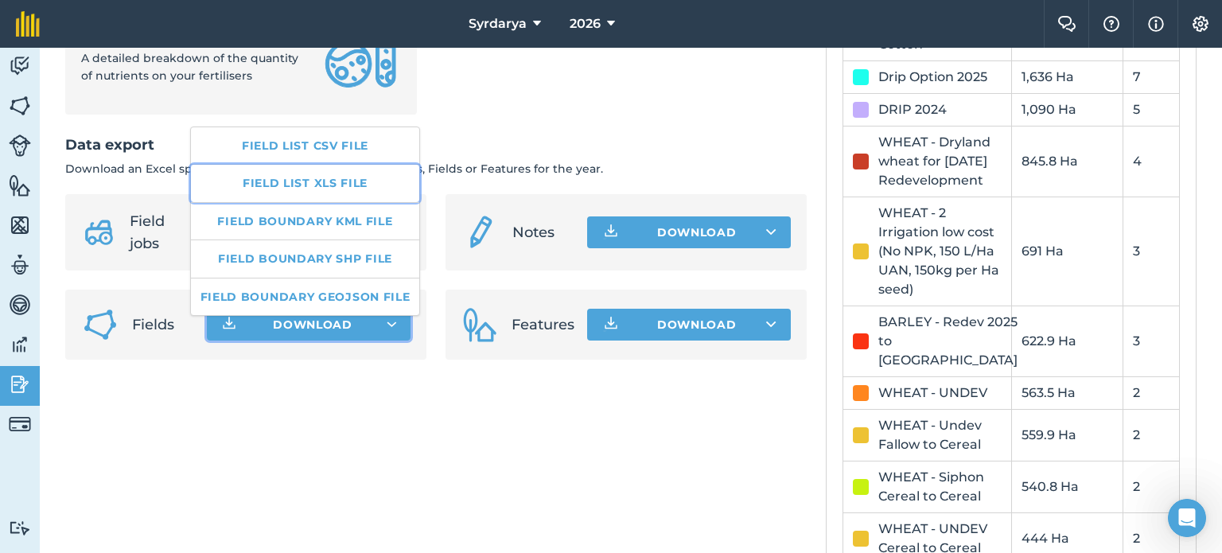
click at [328, 185] on link "Field list XLS file" at bounding box center [305, 183] width 229 height 37
